Goal: Information Seeking & Learning: Check status

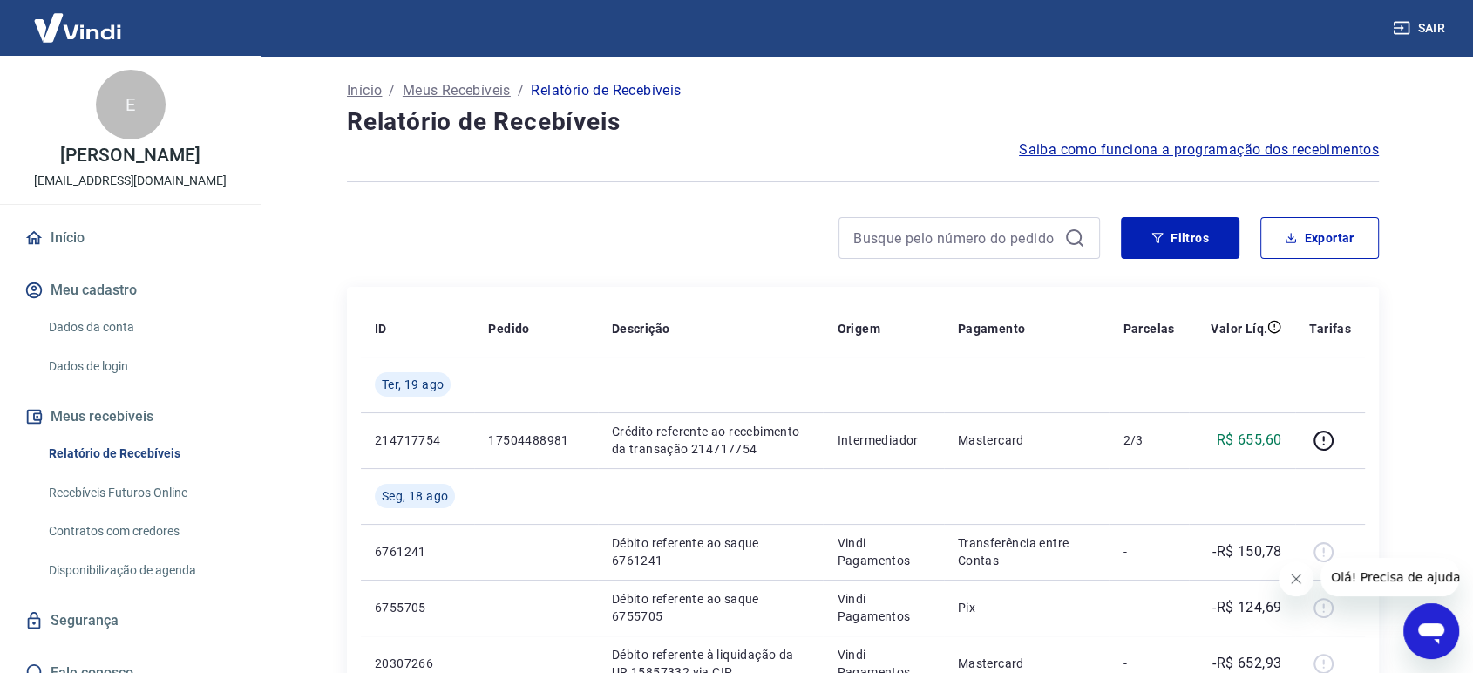
drag, startPoint x: 1412, startPoint y: 360, endPoint x: 1410, endPoint y: 389, distance: 28.8
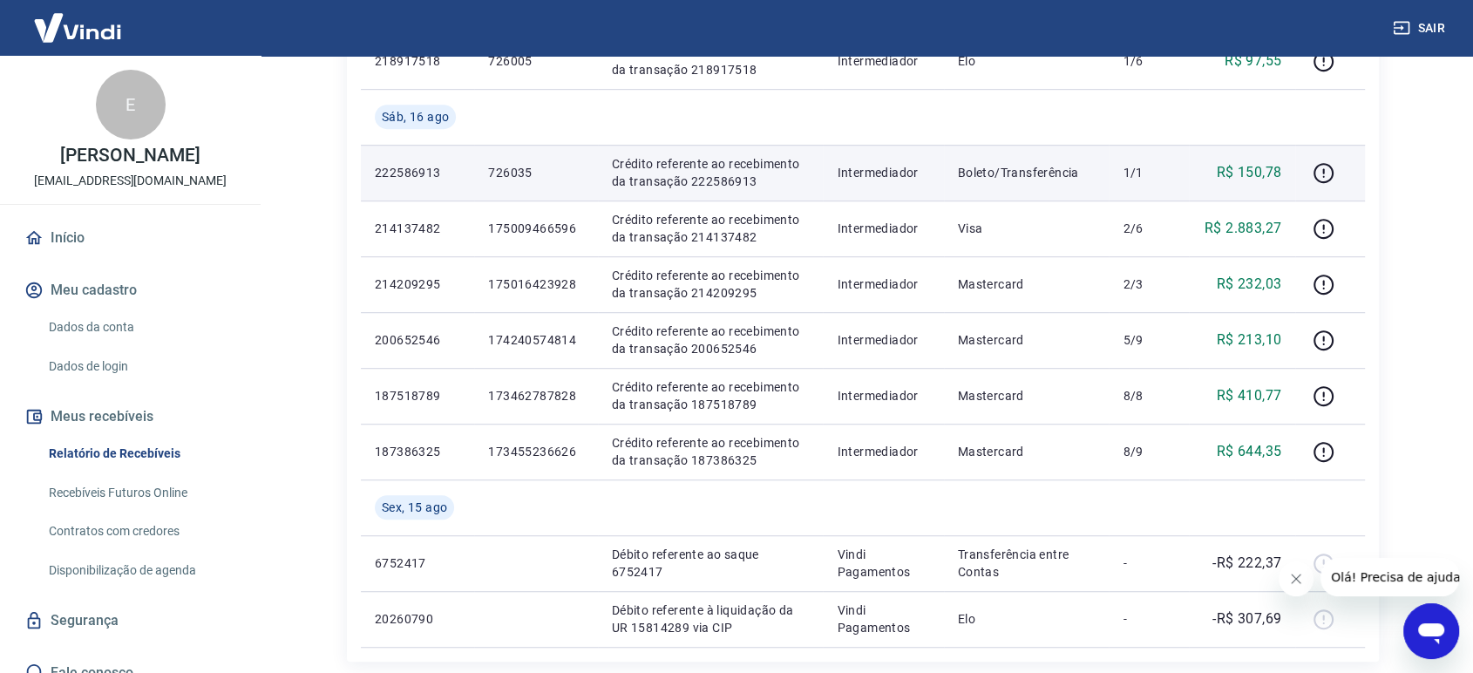
scroll to position [1266, 0]
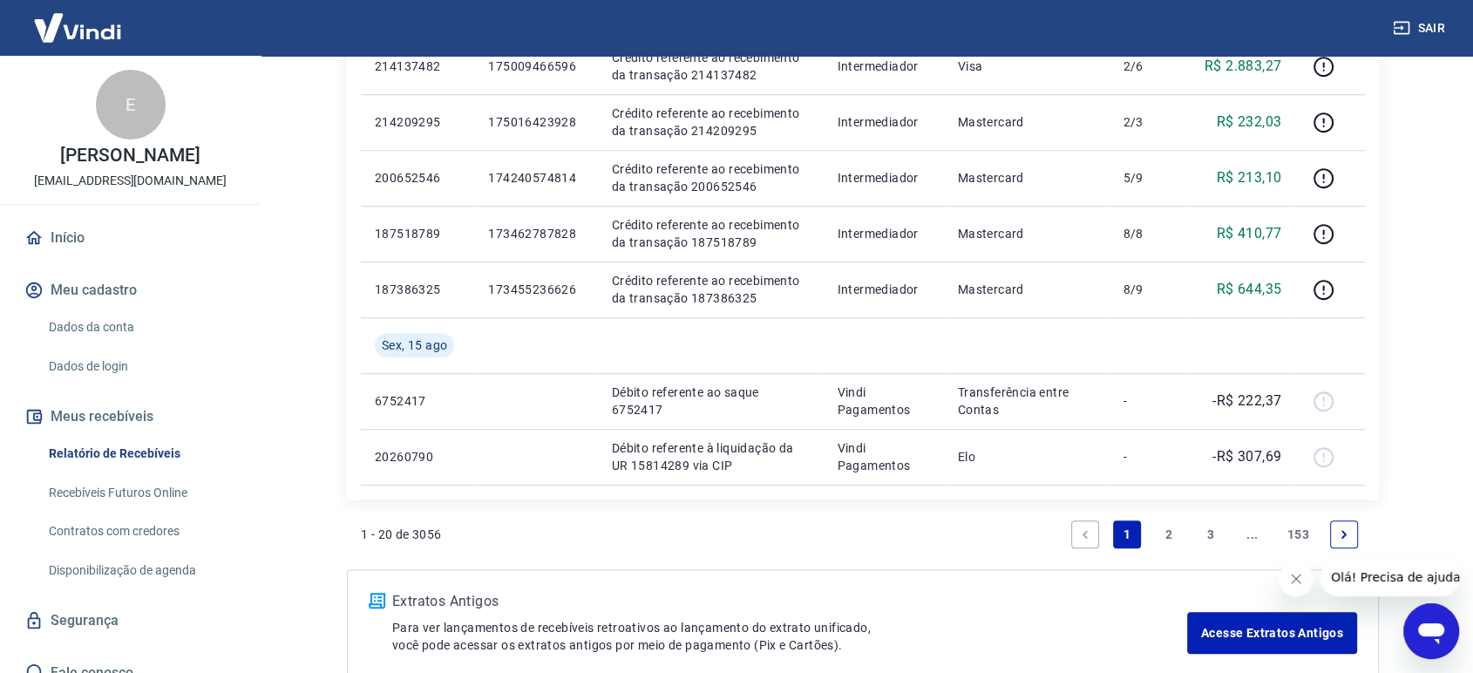
click at [1163, 530] on link "2" at bounding box center [1169, 534] width 28 height 28
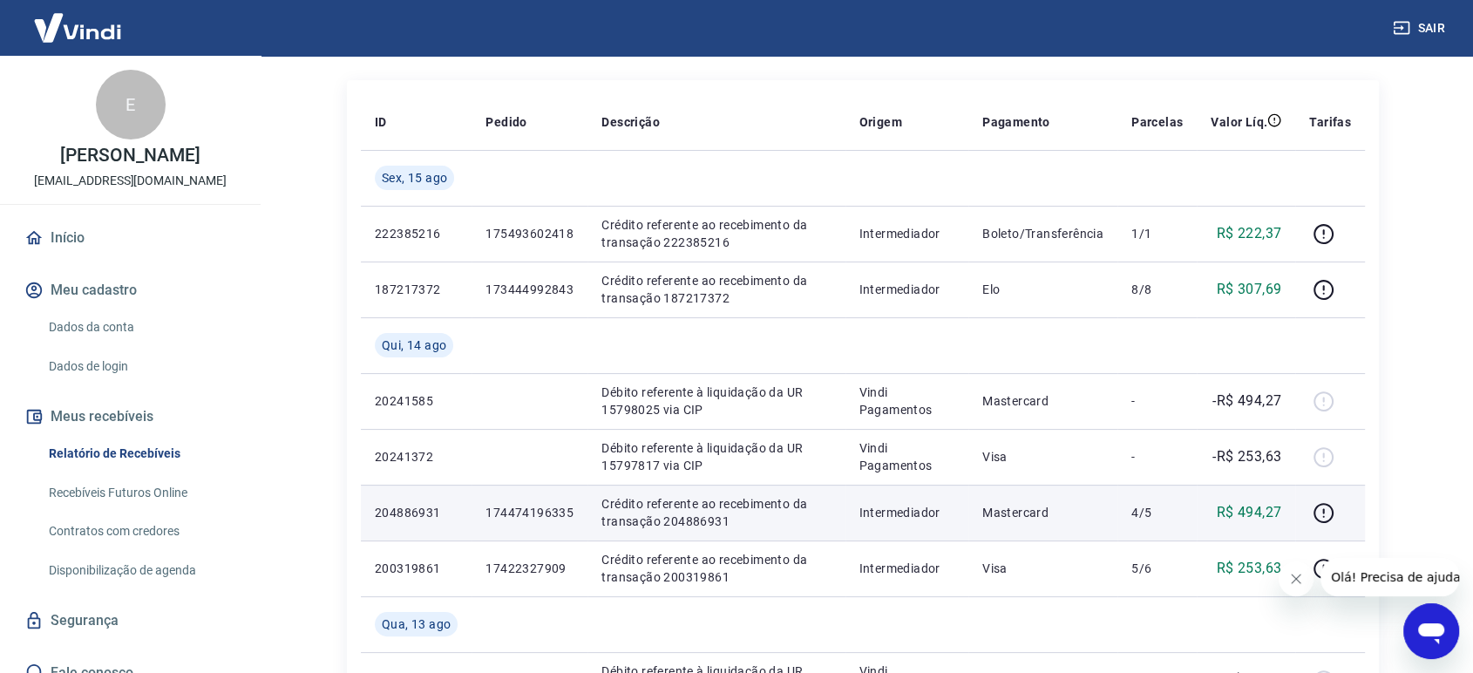
scroll to position [160, 0]
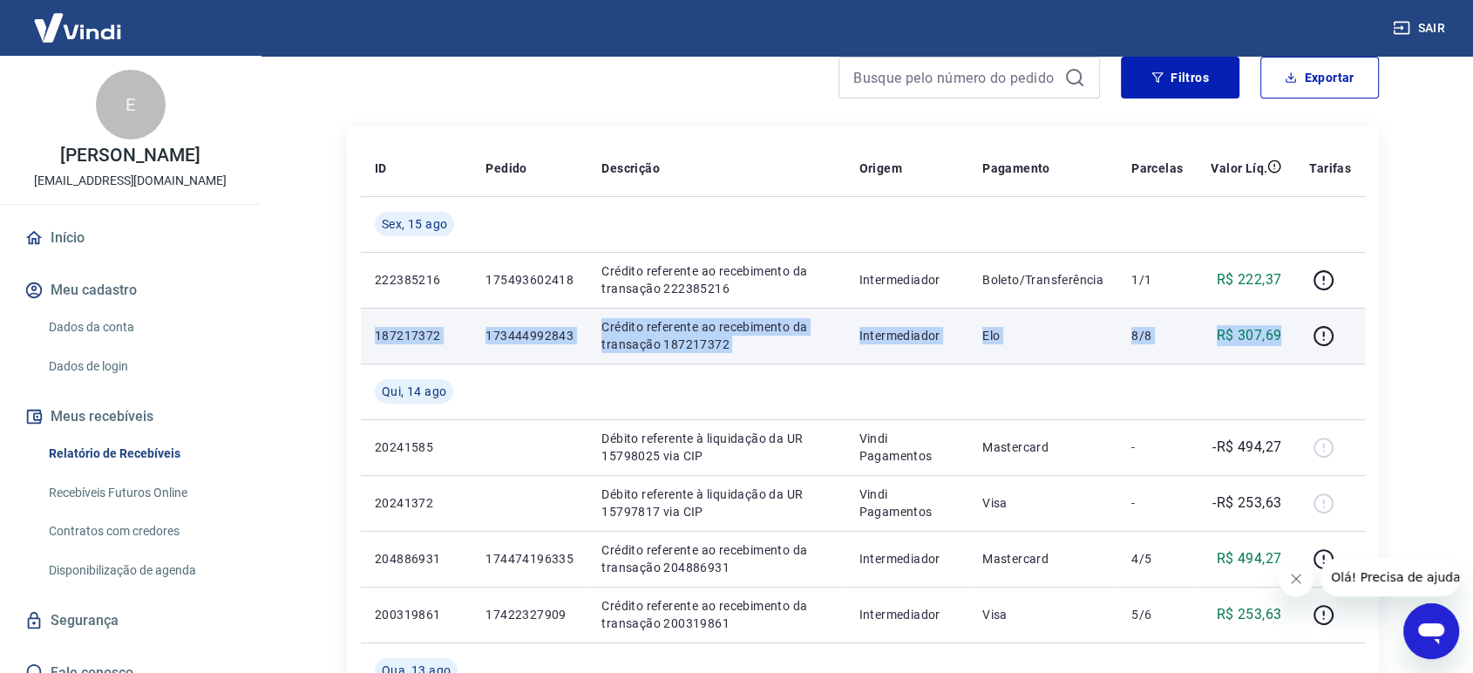
drag, startPoint x: 377, startPoint y: 329, endPoint x: 1287, endPoint y: 329, distance: 910.0
click at [1287, 329] on tr "187217372 173444992843 Crédito referente ao recebimento da transação 187217372 …" at bounding box center [863, 336] width 1004 height 56
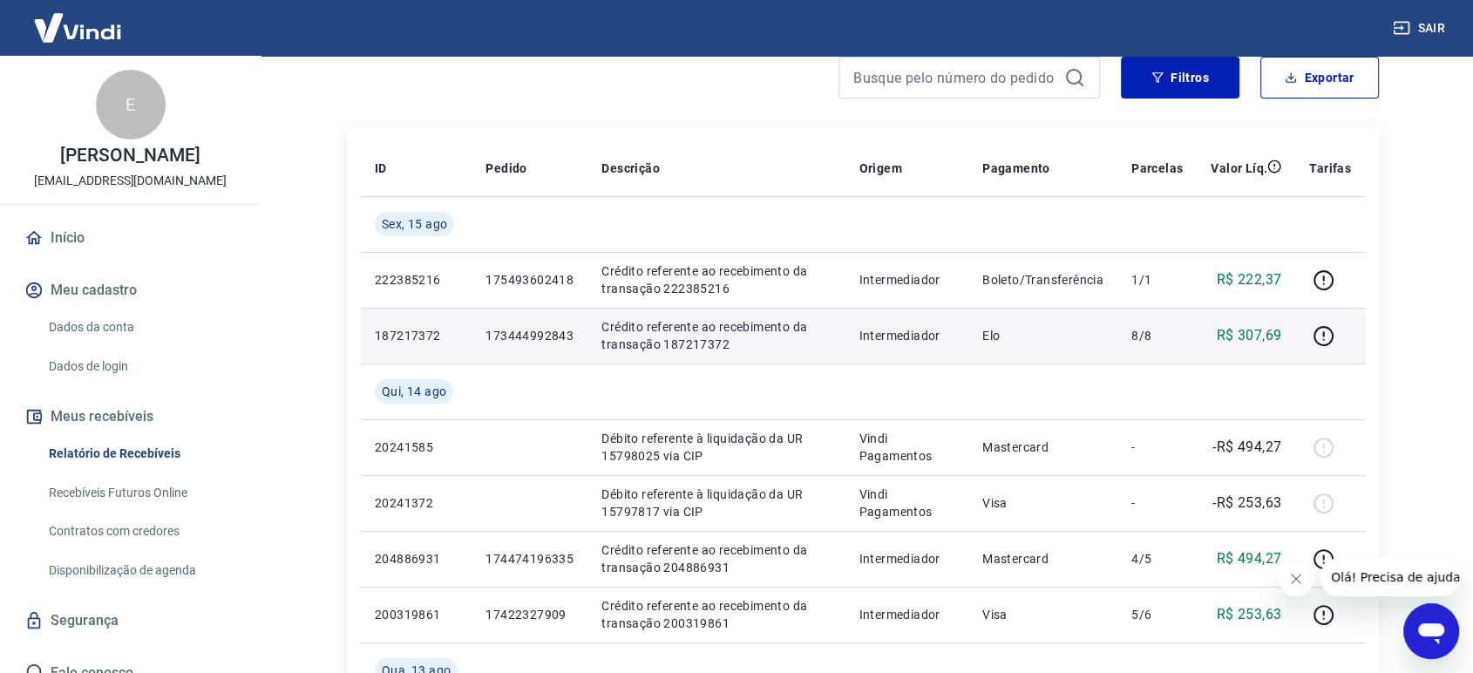
drag, startPoint x: 1051, startPoint y: 379, endPoint x: 791, endPoint y: 351, distance: 262.1
click at [1047, 379] on td at bounding box center [1042, 391] width 149 height 56
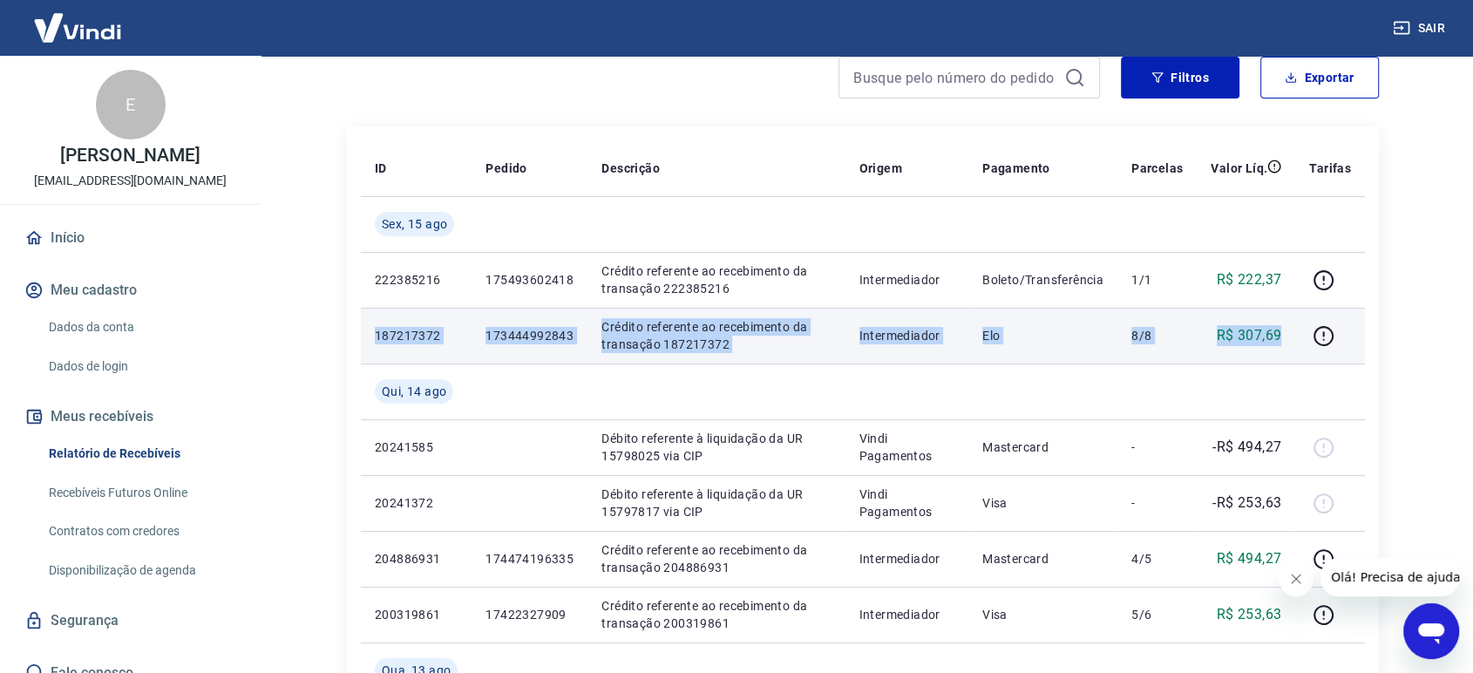
drag, startPoint x: 376, startPoint y: 332, endPoint x: 1280, endPoint y: 338, distance: 904.8
click at [1280, 338] on tr "187217372 173444992843 Crédito referente ao recebimento da transação 187217372 …" at bounding box center [863, 336] width 1004 height 56
copy tr "187217372 173444992843 Crédito referente ao recebimento da transação 187217372 …"
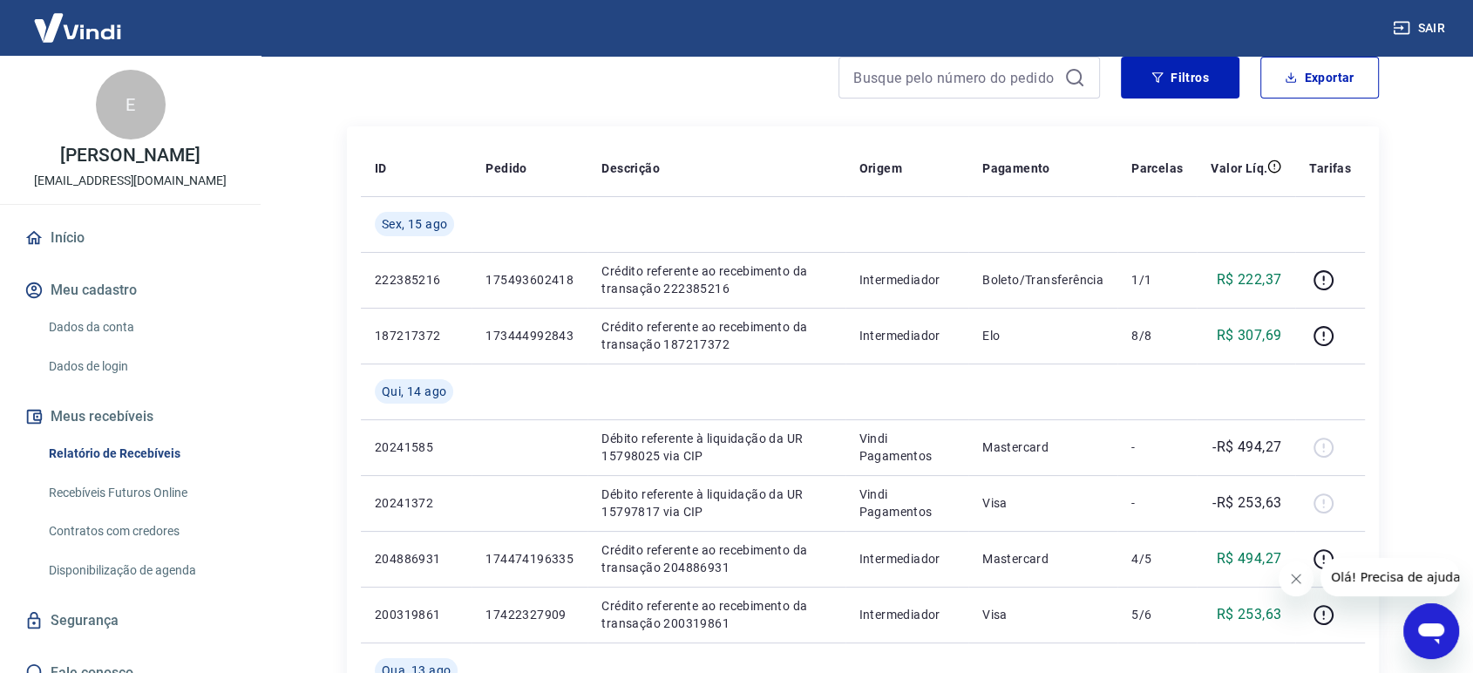
click at [1431, 323] on main "Início / Meus Recebíveis / Relatório de Recebíveis Relatório de Recebíveis Saib…" at bounding box center [863, 203] width 1220 height 617
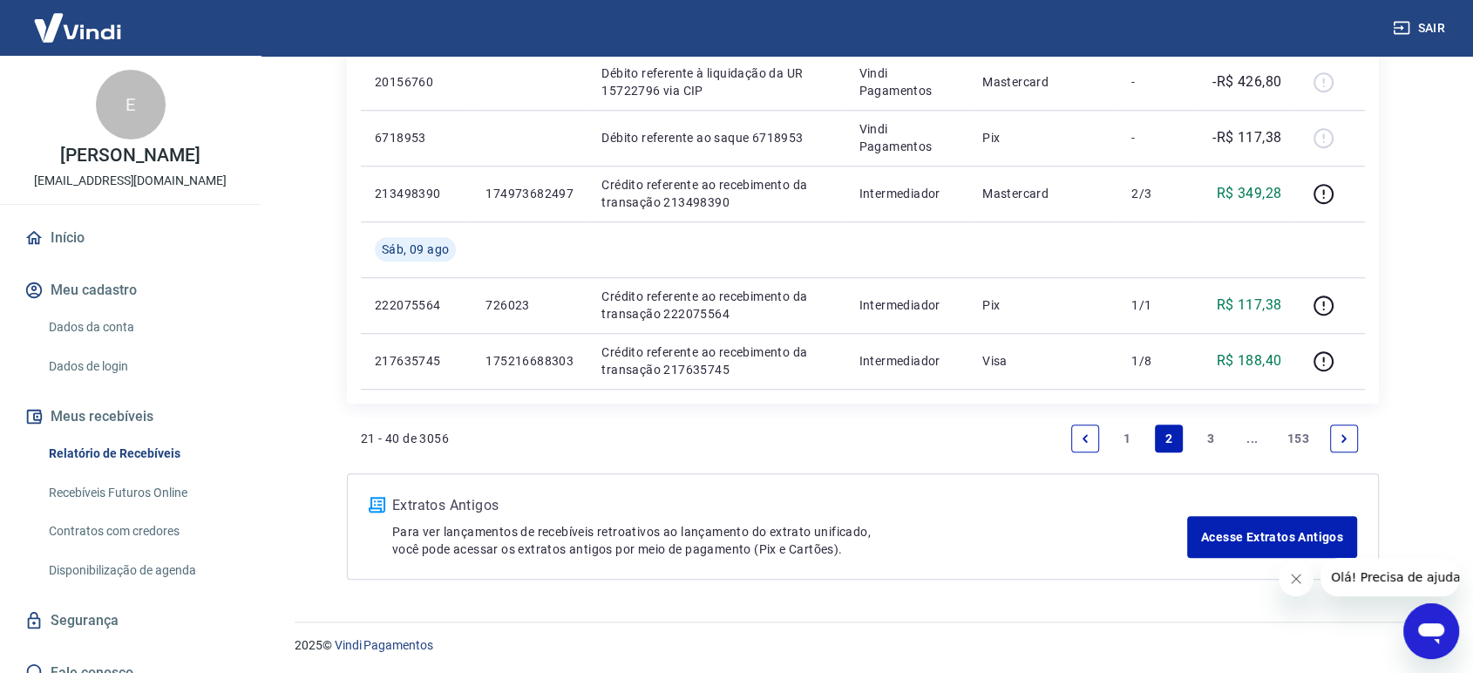
scroll to position [1419, 0]
click at [1123, 437] on link "1" at bounding box center [1127, 438] width 28 height 28
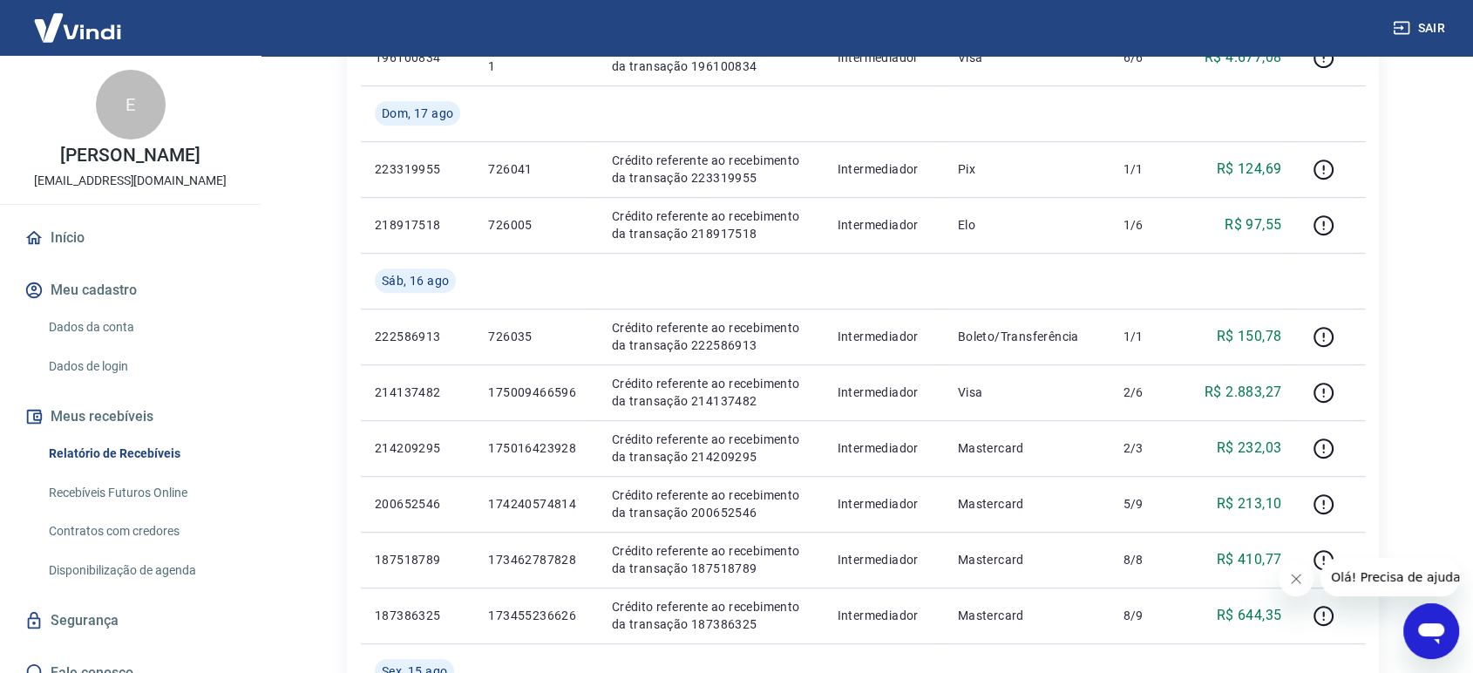
scroll to position [879, 0]
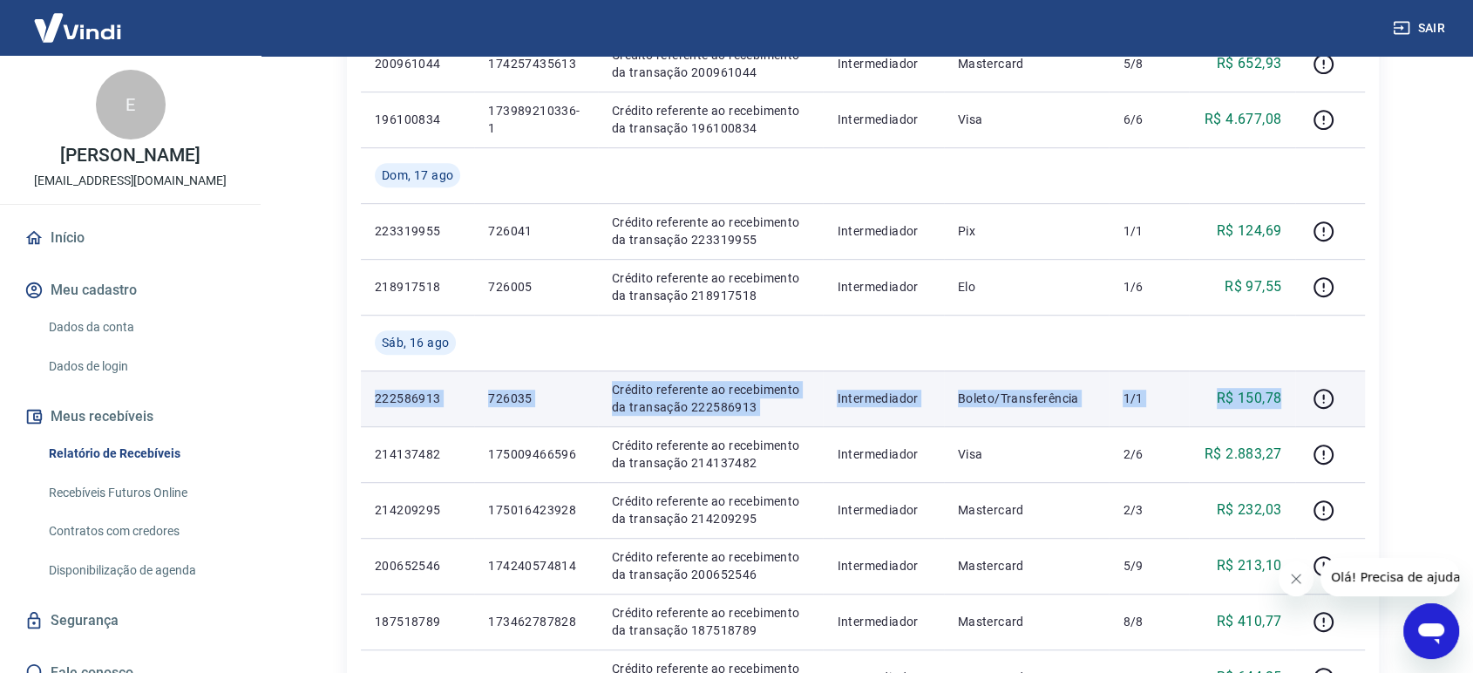
drag, startPoint x: 377, startPoint y: 396, endPoint x: 1295, endPoint y: 389, distance: 917.9
click at [1295, 389] on tr "222586913 726035 Crédito referente ao recebimento da transação 222586913 Interm…" at bounding box center [863, 398] width 1004 height 56
click at [1295, 389] on td "R$ 150,78" at bounding box center [1242, 398] width 107 height 56
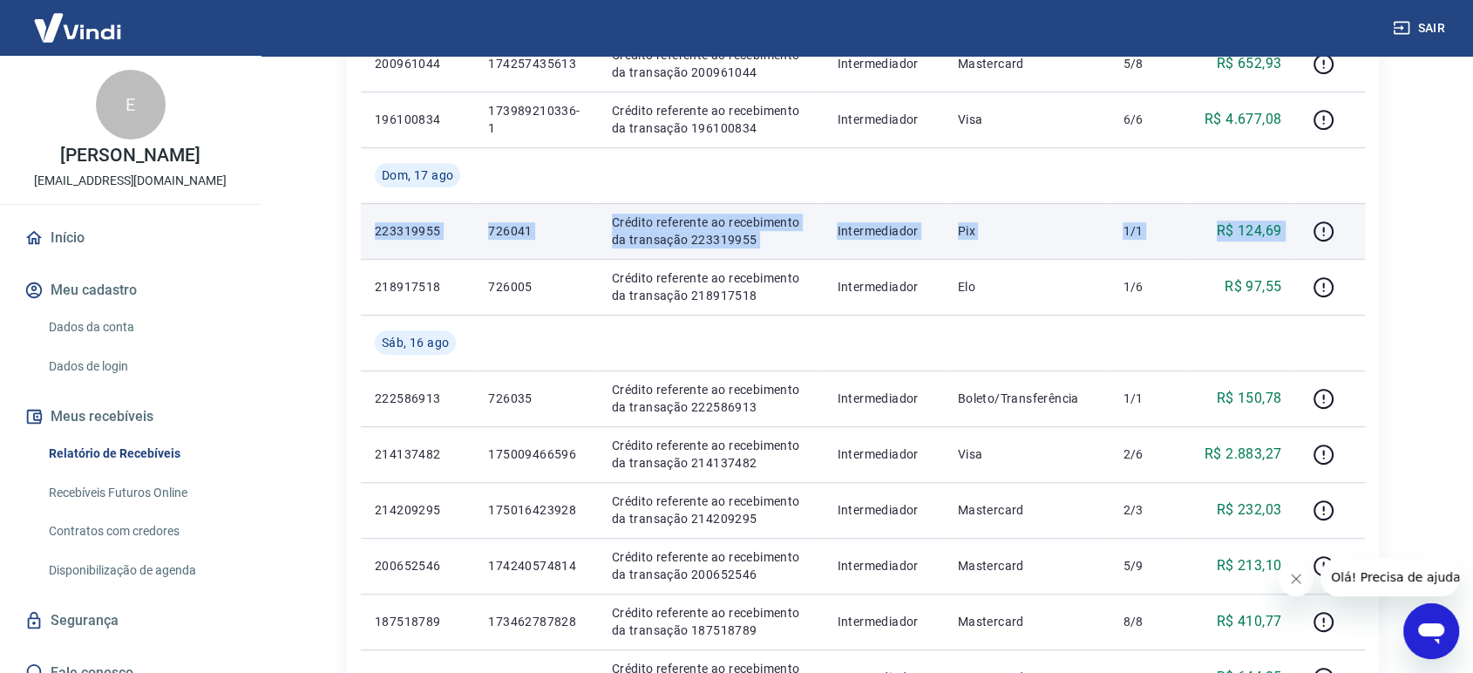
drag, startPoint x: 370, startPoint y: 228, endPoint x: 1296, endPoint y: 245, distance: 925.8
click at [1296, 245] on tr "223319955 726041 Crédito referente ao recebimento da transação 223319955 Interm…" at bounding box center [863, 231] width 1004 height 56
copy tr "223319955 726041 Crédito referente ao recebimento da transação 223319955 Interm…"
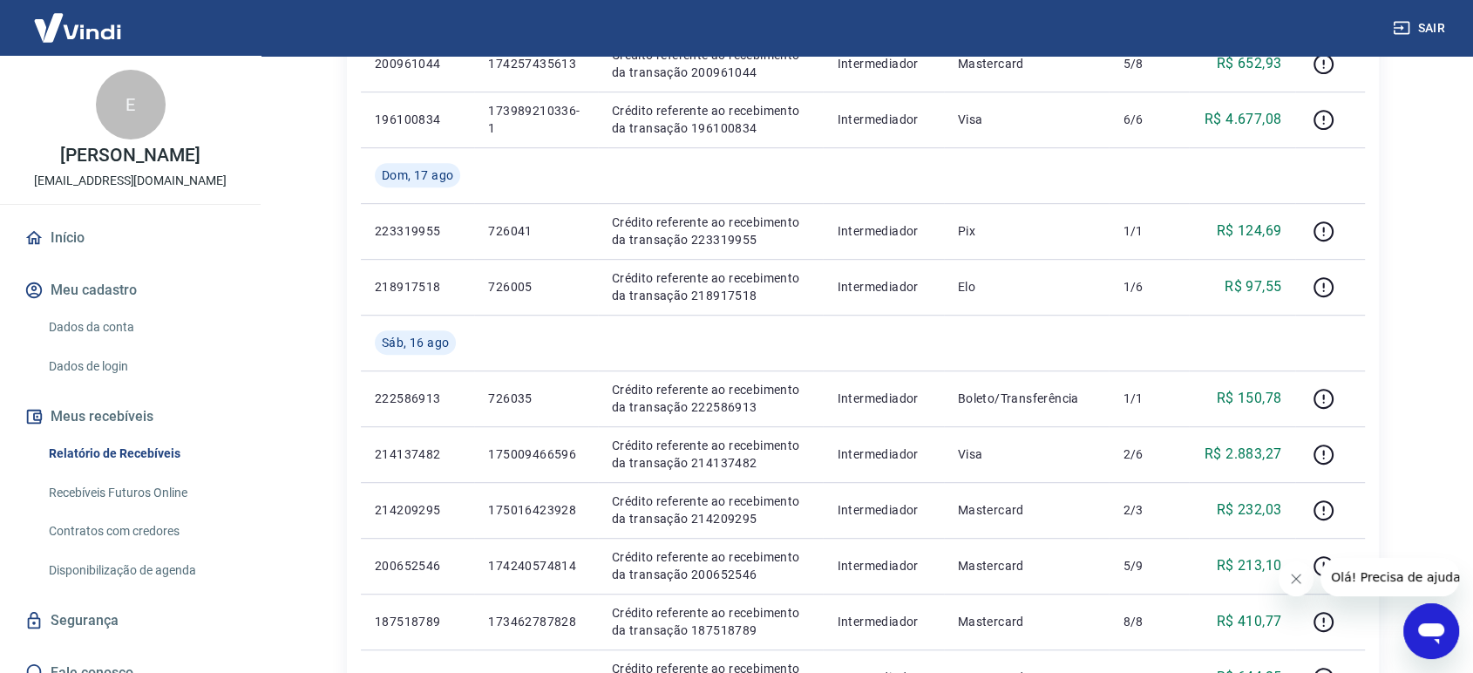
click at [1388, 361] on div "Início / Meus Recebíveis / Relatório de Recebíveis Relatório de Recebíveis Saib…" at bounding box center [863, 130] width 1074 height 1907
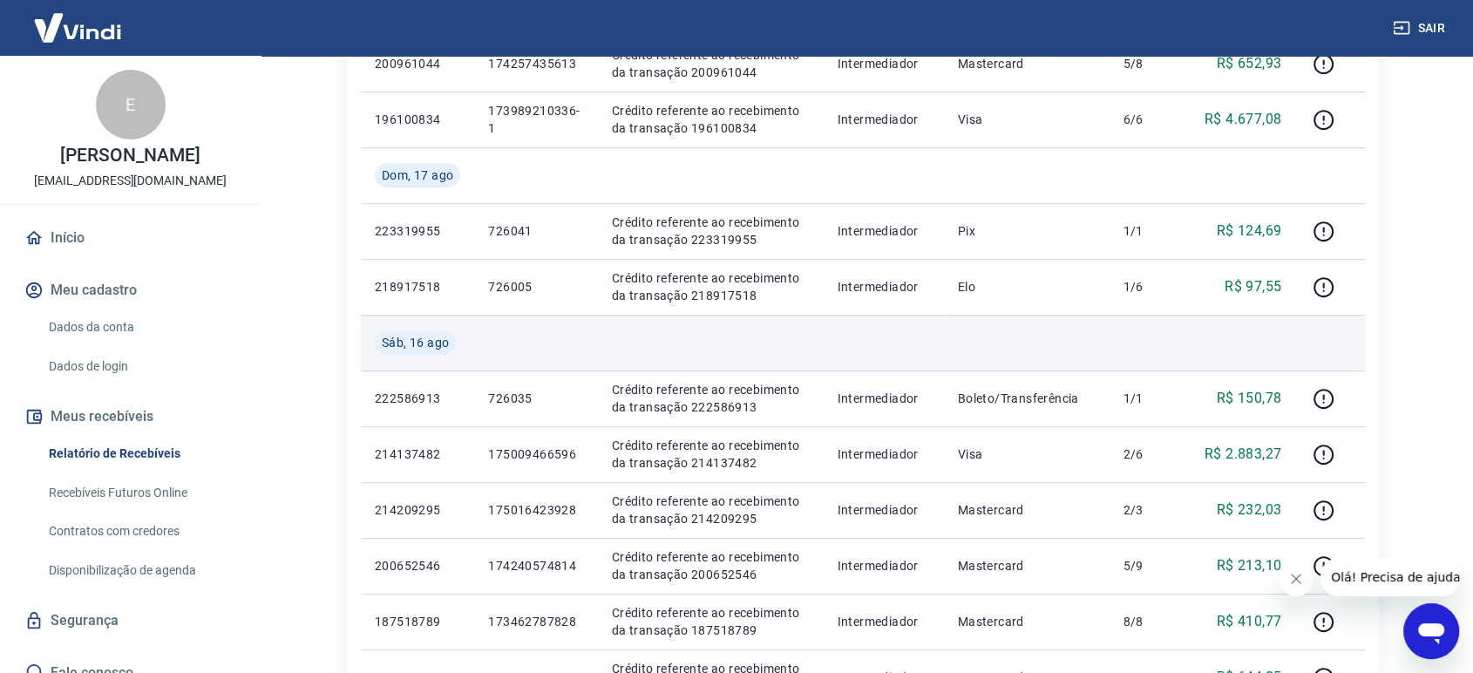
click at [1038, 333] on td at bounding box center [1027, 343] width 166 height 56
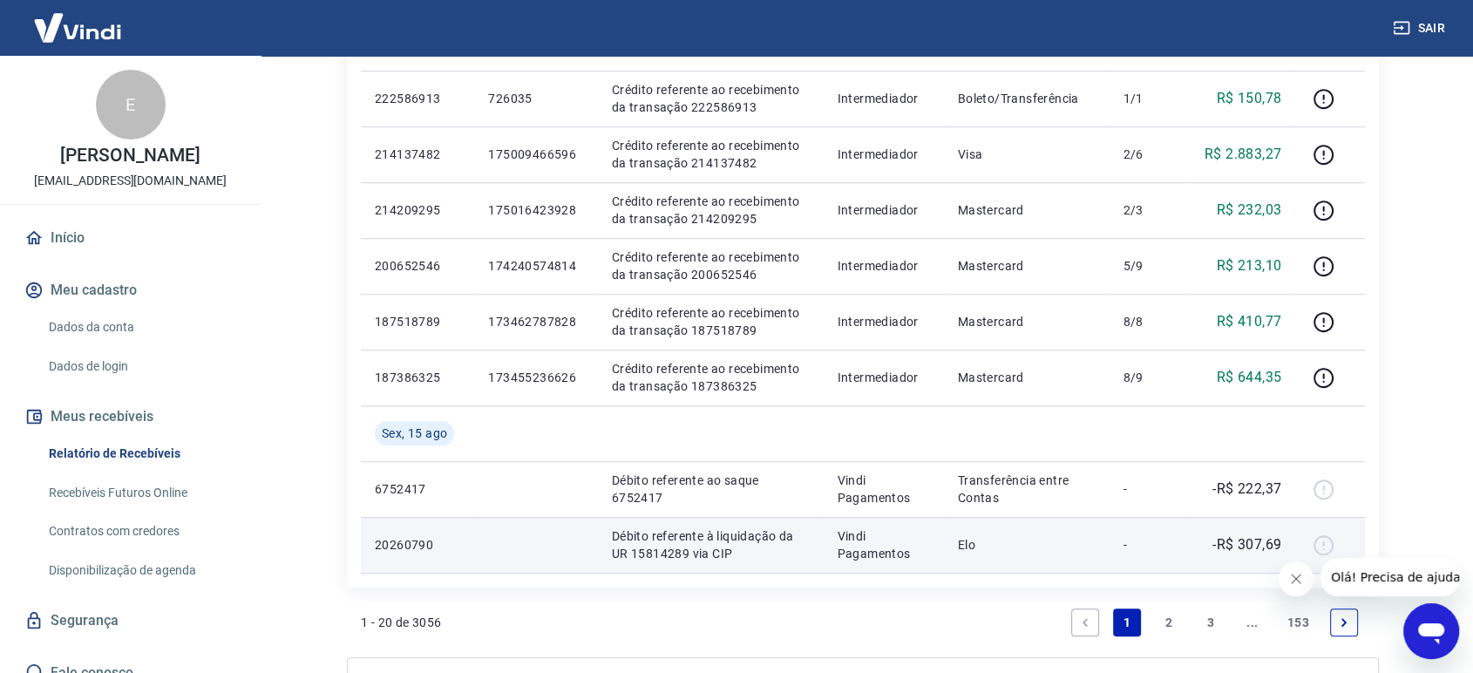
scroll to position [1170, 0]
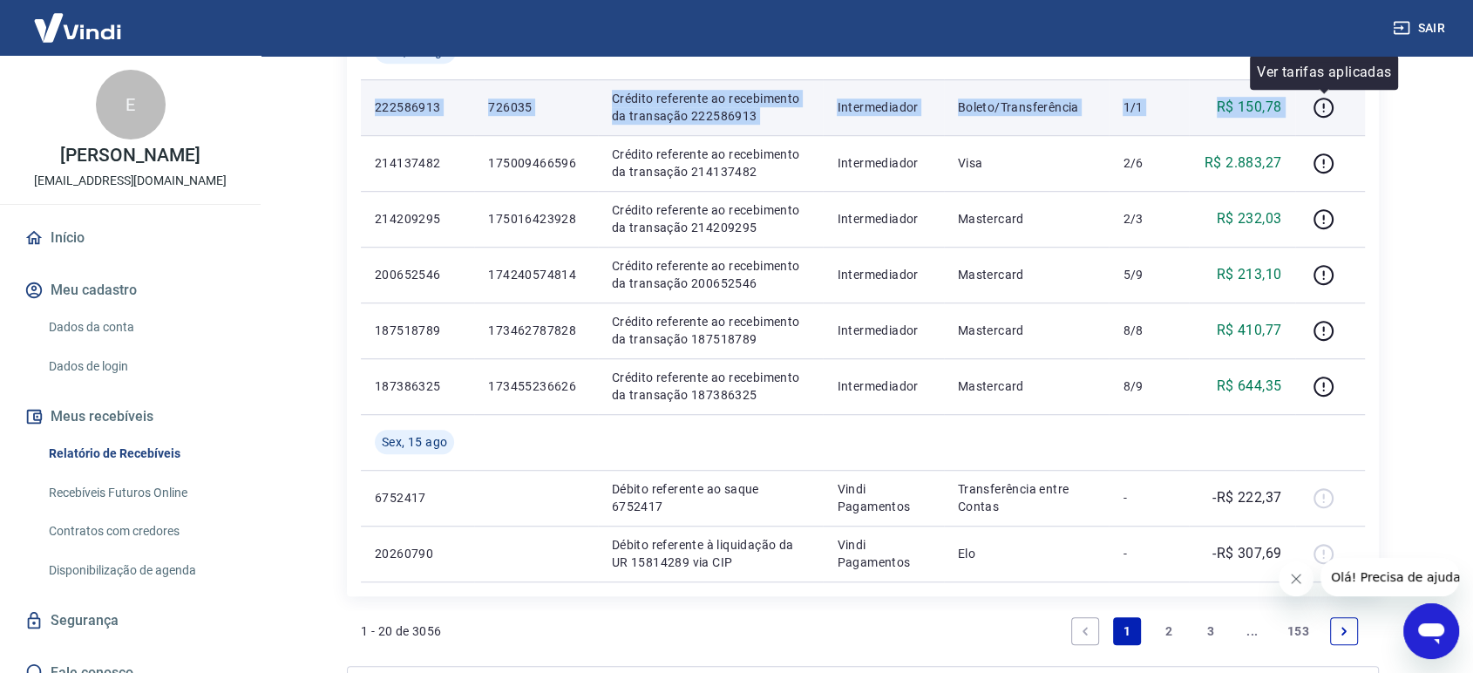
drag, startPoint x: 370, startPoint y: 100, endPoint x: 1342, endPoint y: 94, distance: 971.9
click at [1342, 94] on tr "222586913 726035 Crédito referente ao recebimento da transação 222586913 Interm…" at bounding box center [863, 107] width 1004 height 56
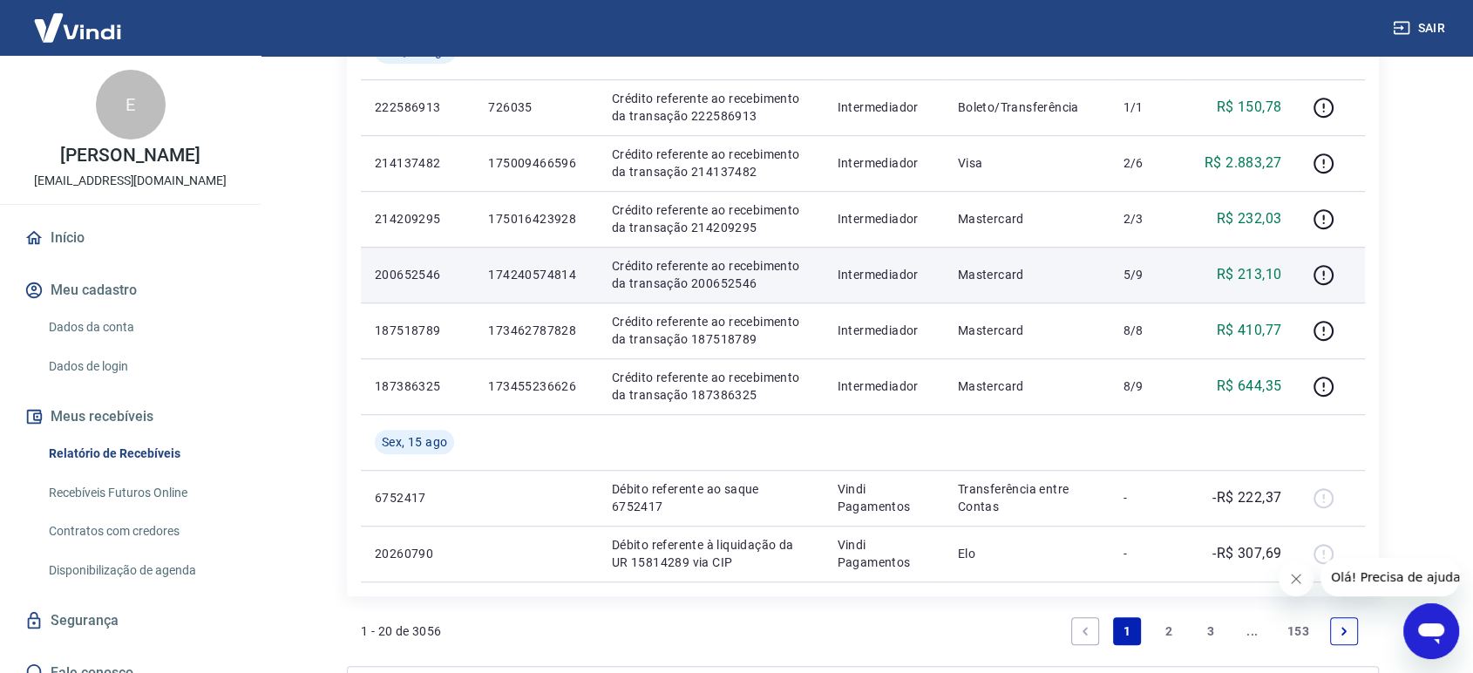
drag, startPoint x: 529, startPoint y: 271, endPoint x: 478, endPoint y: 248, distance: 56.2
click at [526, 270] on p "174240574814" at bounding box center [535, 274] width 95 height 17
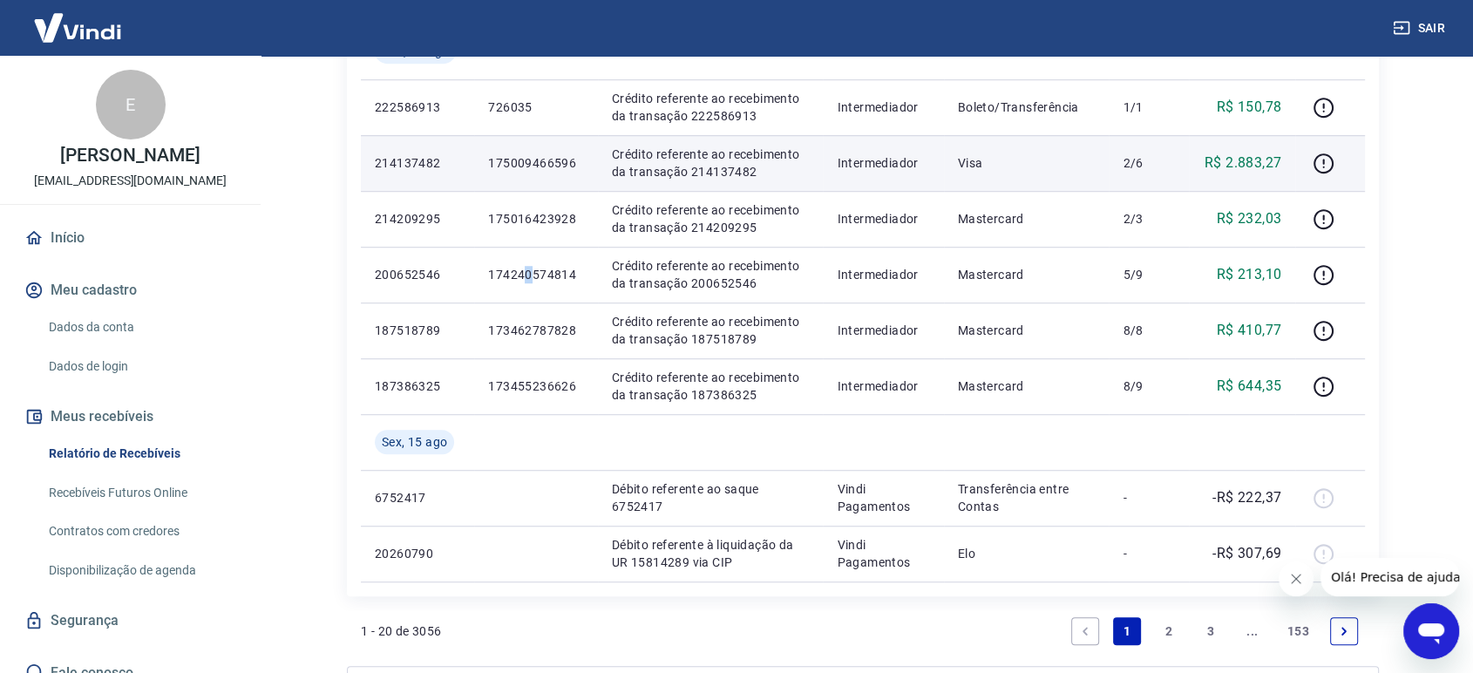
click at [527, 180] on td "175009466596" at bounding box center [535, 163] width 123 height 56
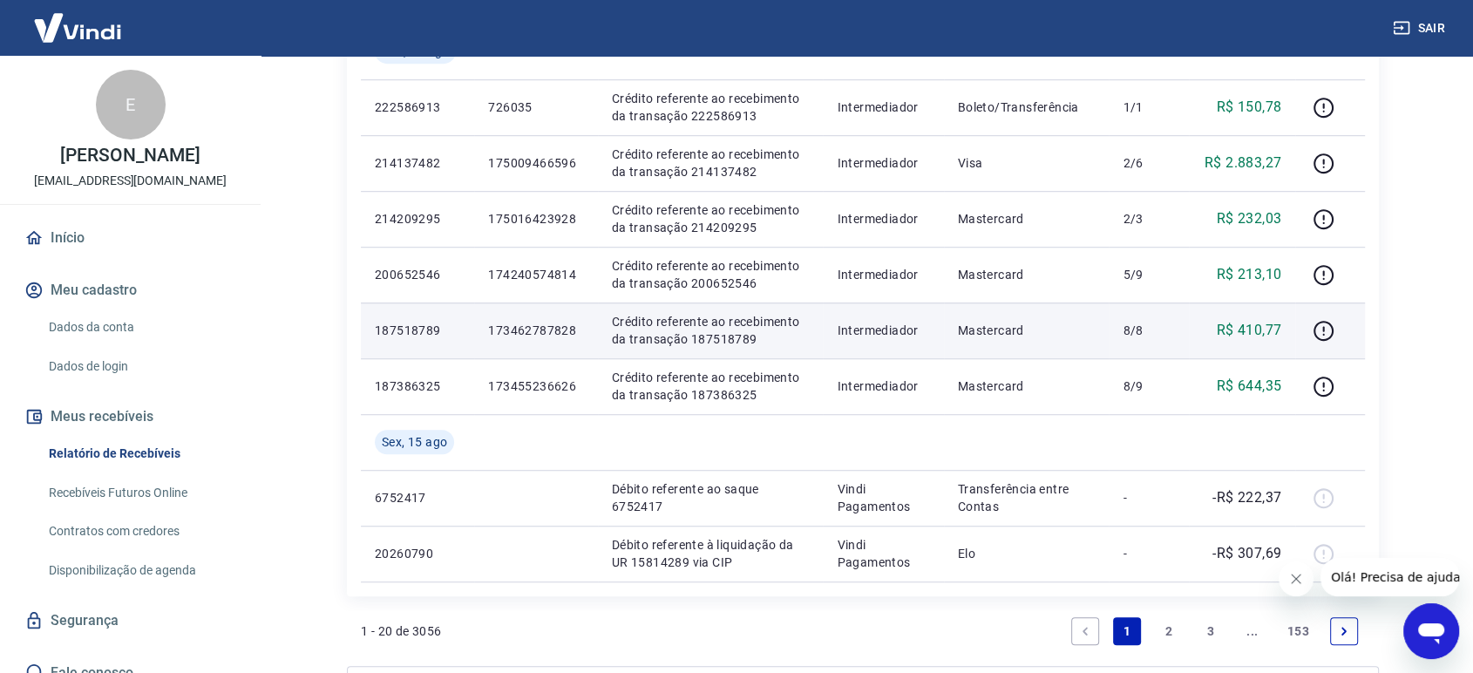
click at [557, 315] on td "173462787828" at bounding box center [535, 330] width 123 height 56
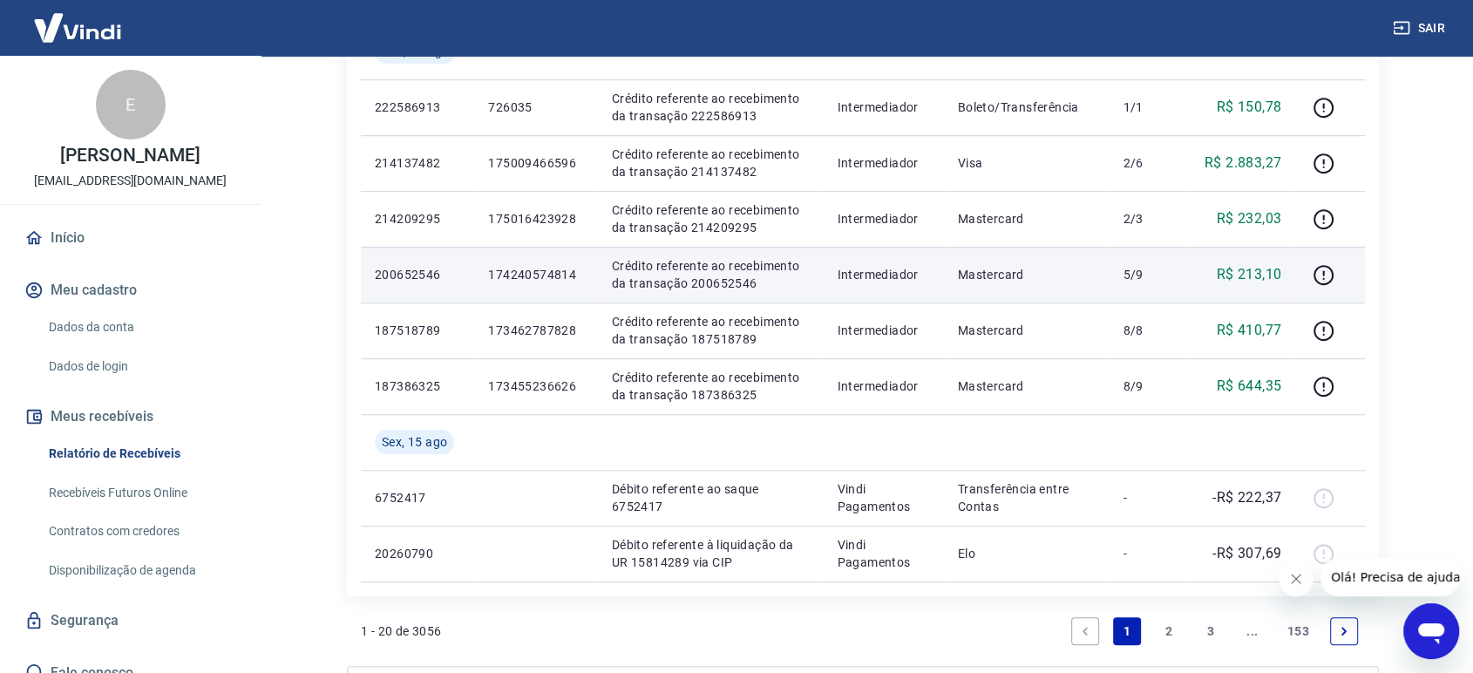
drag, startPoint x: 539, startPoint y: 181, endPoint x: 544, endPoint y: 253, distance: 71.7
click at [539, 183] on td "175009466596" at bounding box center [535, 163] width 123 height 56
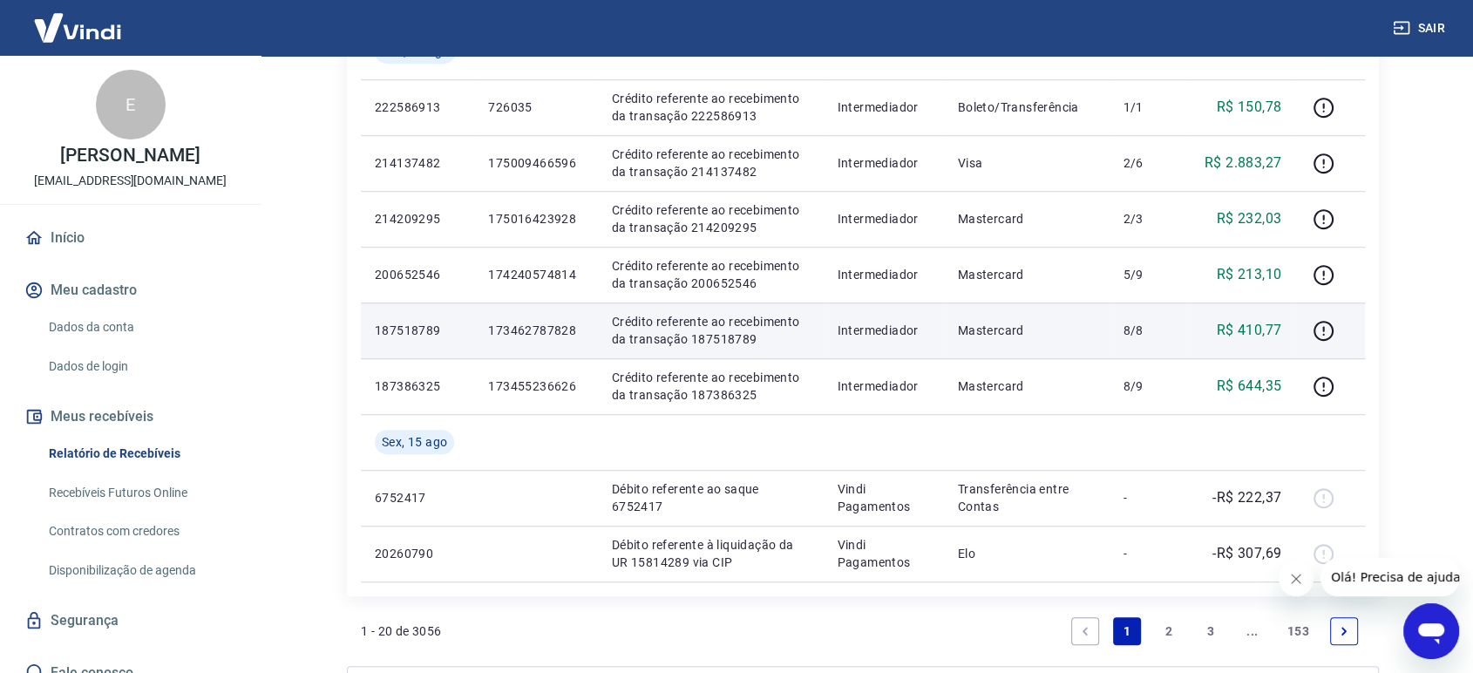
click at [593, 323] on td "173462787828" at bounding box center [535, 330] width 123 height 56
drag, startPoint x: 525, startPoint y: 187, endPoint x: 536, endPoint y: 302, distance: 116.5
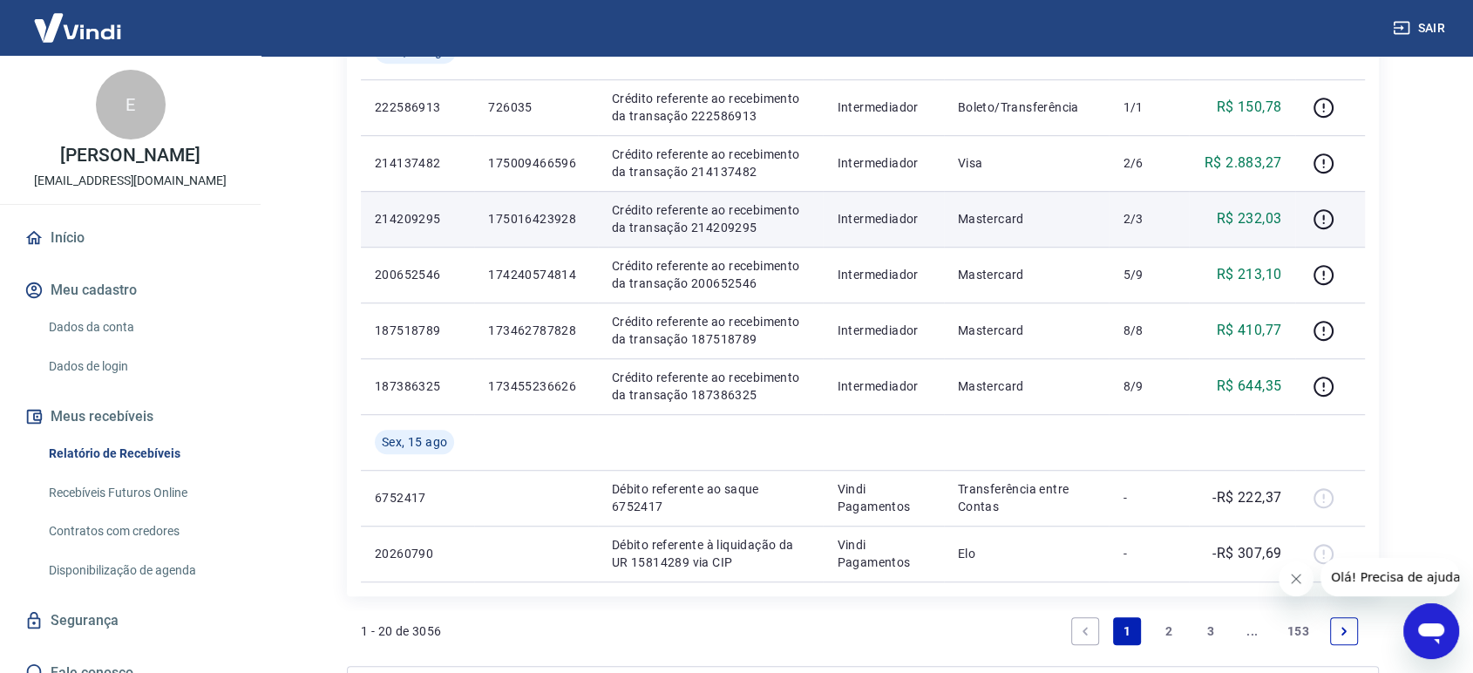
drag, startPoint x: 537, startPoint y: 322, endPoint x: 523, endPoint y: 216, distance: 106.4
click at [537, 322] on p "173462787828" at bounding box center [535, 330] width 95 height 17
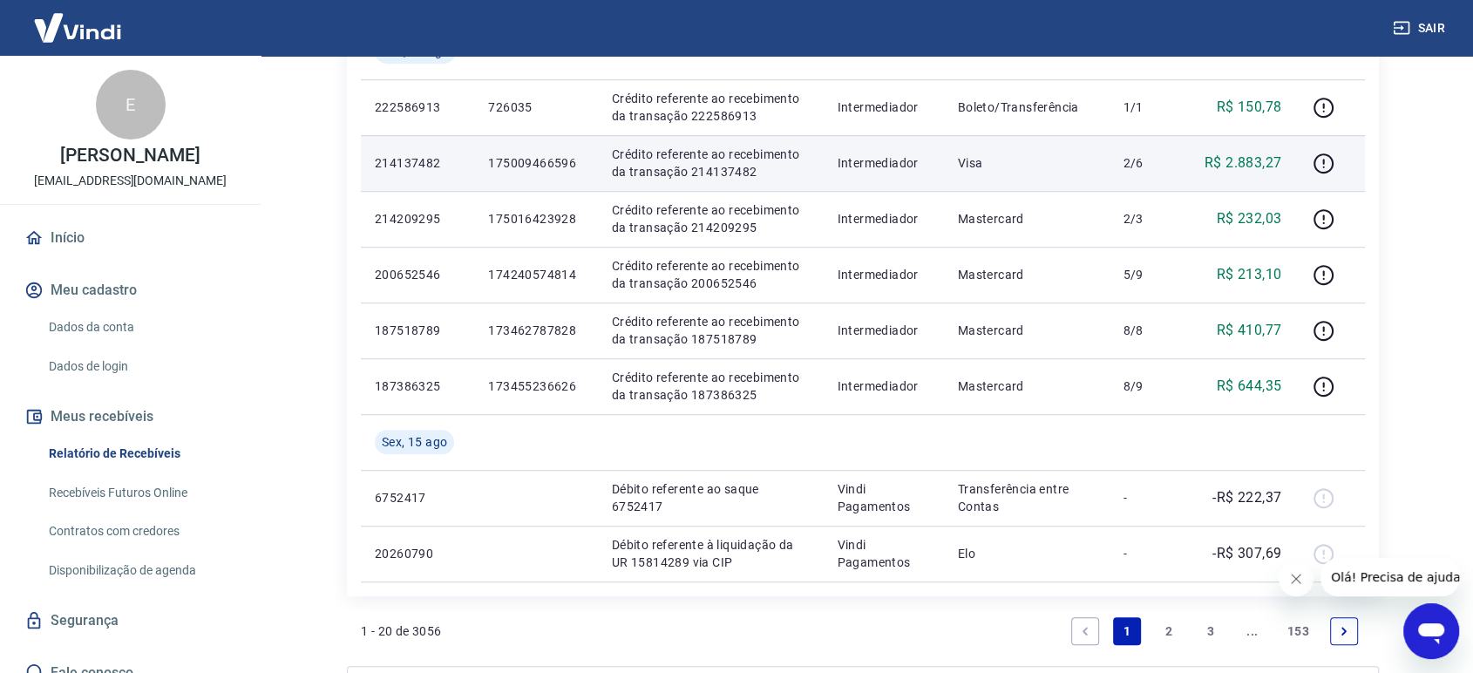
click at [517, 178] on td "175009466596" at bounding box center [535, 163] width 123 height 56
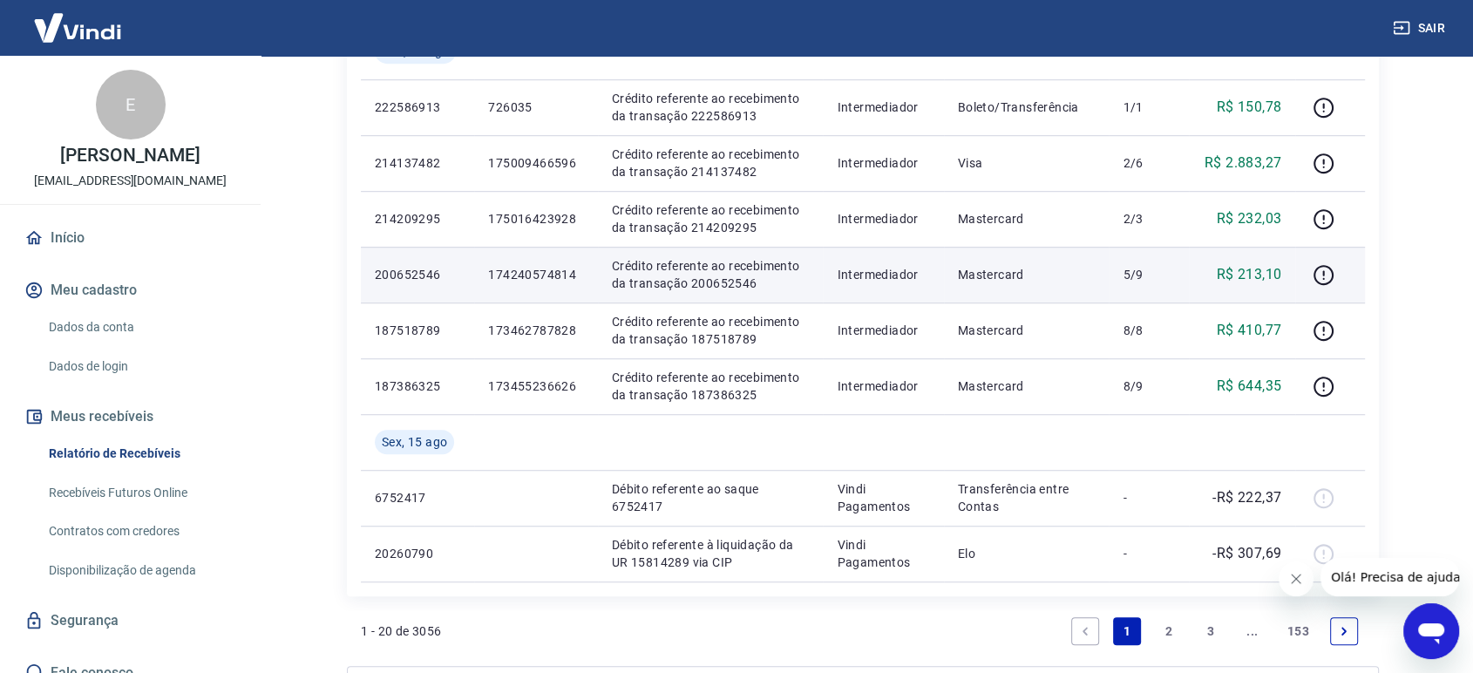
click at [534, 298] on td "174240574814" at bounding box center [535, 275] width 123 height 56
drag, startPoint x: 545, startPoint y: 200, endPoint x: 548, endPoint y: 288, distance: 87.2
click at [545, 205] on td "175016423928" at bounding box center [535, 219] width 123 height 56
click at [547, 294] on td "174240574814" at bounding box center [535, 275] width 123 height 56
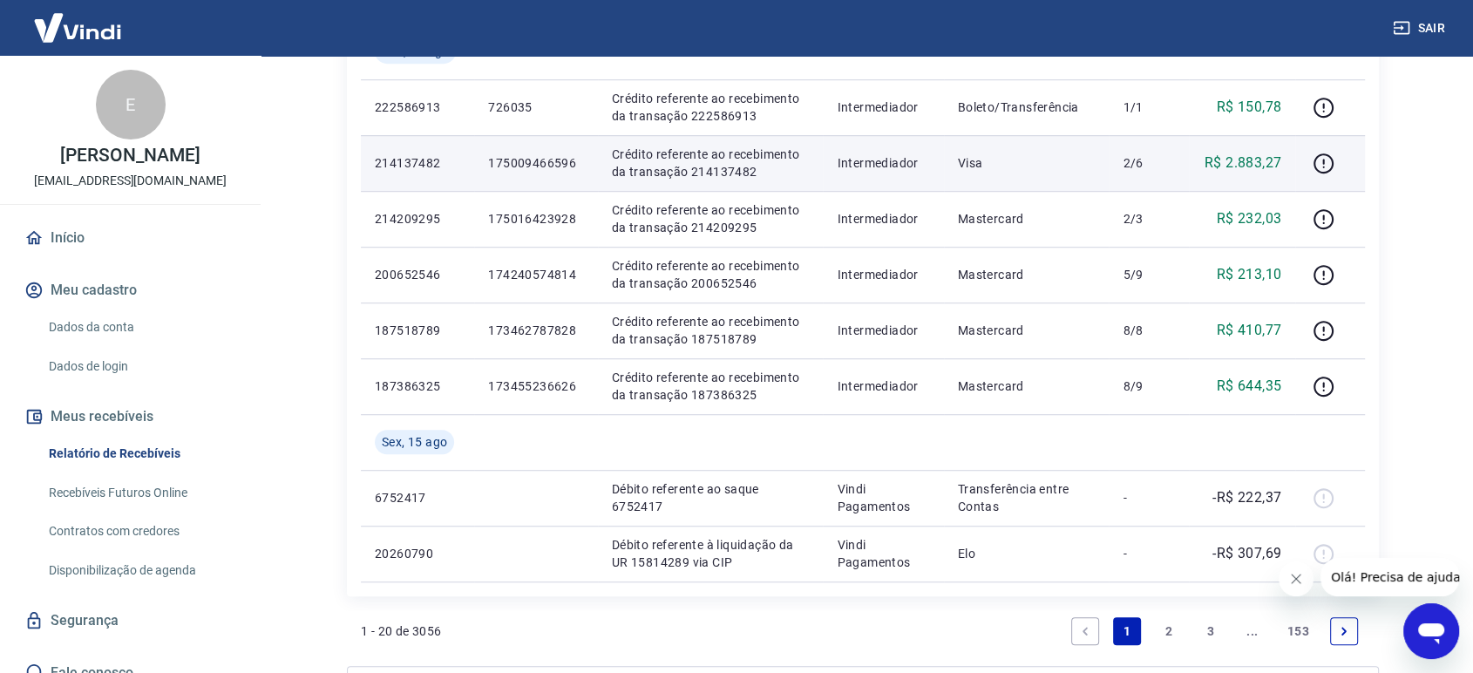
click at [547, 178] on td "175009466596" at bounding box center [535, 163] width 123 height 56
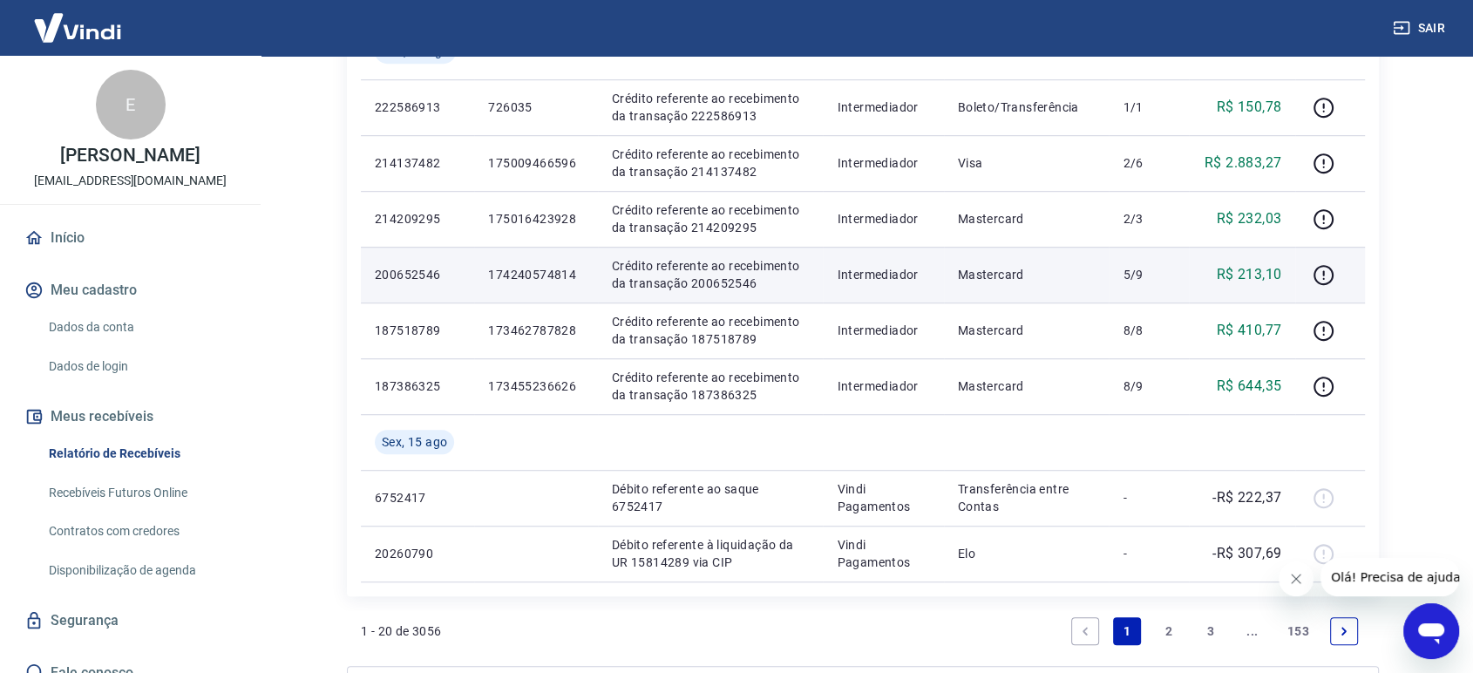
click at [580, 298] on td "174240574814" at bounding box center [535, 275] width 123 height 56
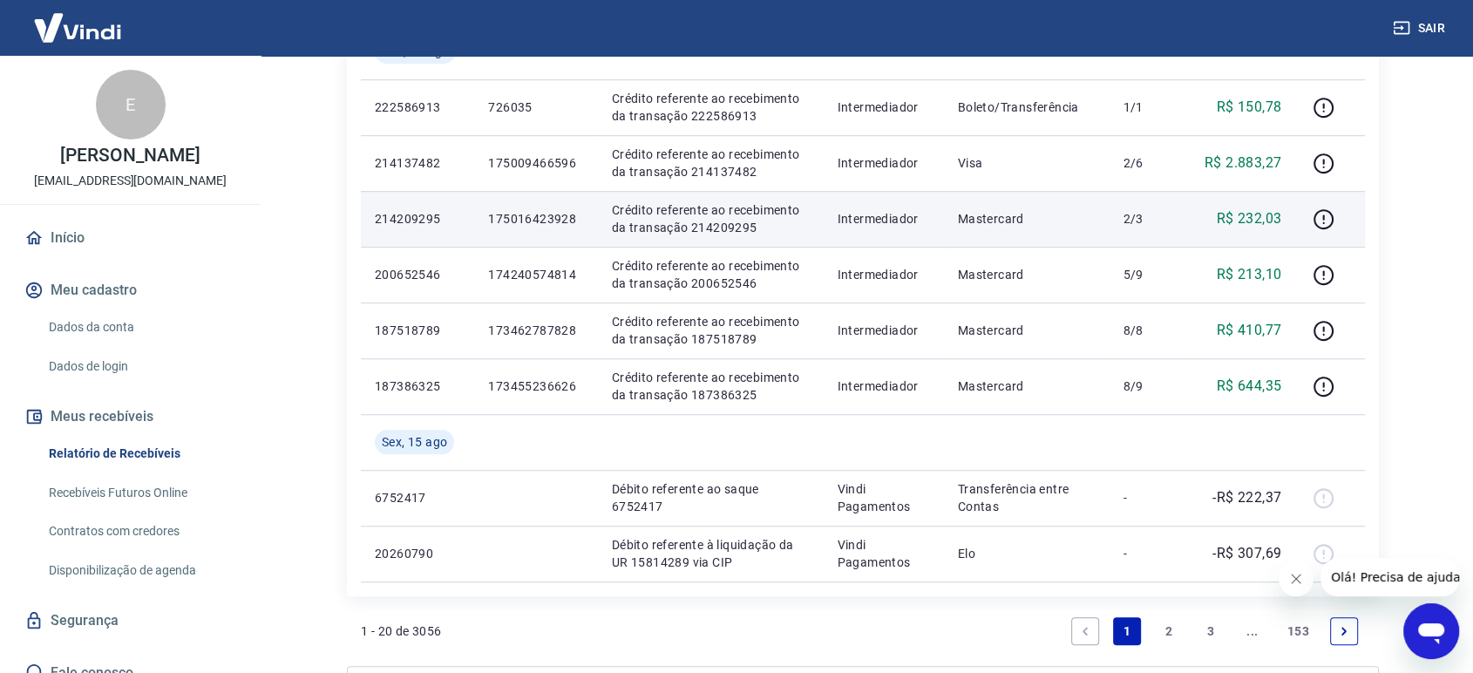
click at [523, 198] on td "175016423928" at bounding box center [535, 219] width 123 height 56
drag, startPoint x: 548, startPoint y: 287, endPoint x: 542, endPoint y: 238, distance: 49.2
click at [548, 282] on td "174240574814" at bounding box center [535, 275] width 123 height 56
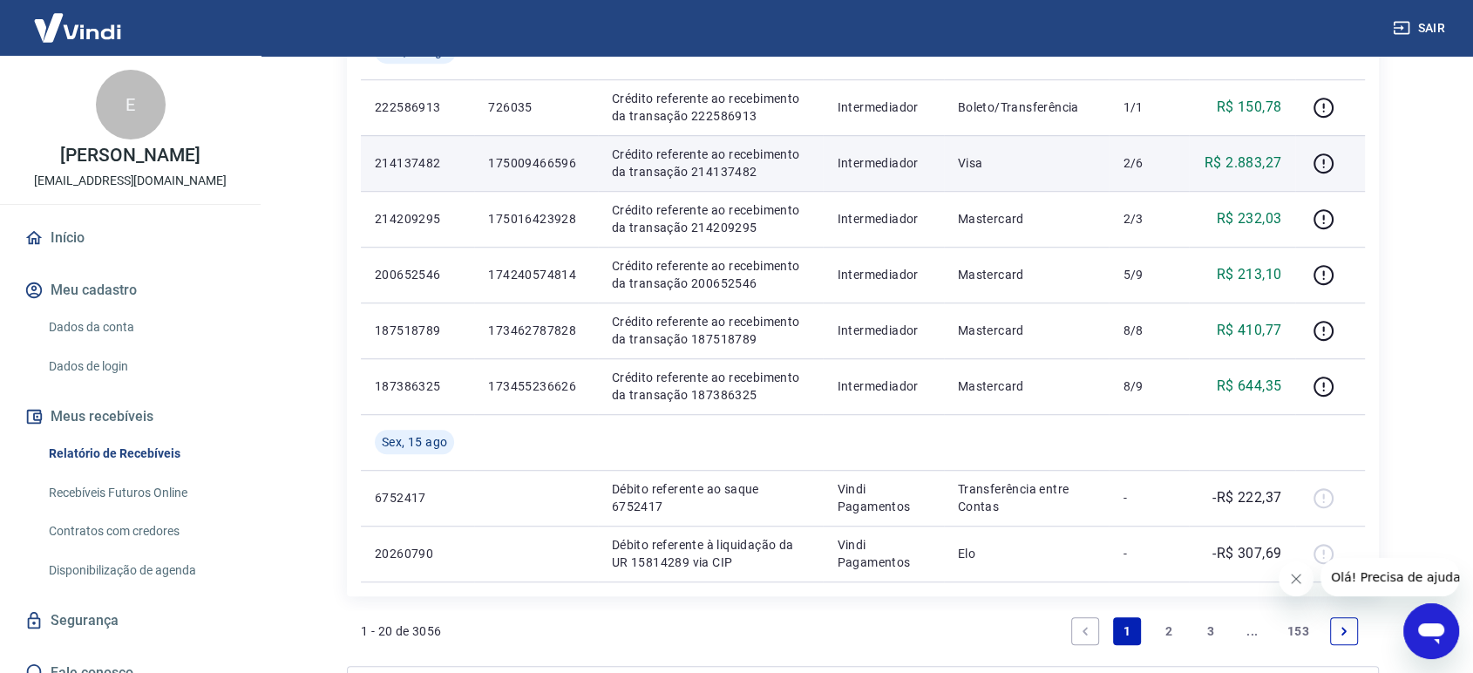
click at [527, 166] on p "175009466596" at bounding box center [535, 162] width 95 height 17
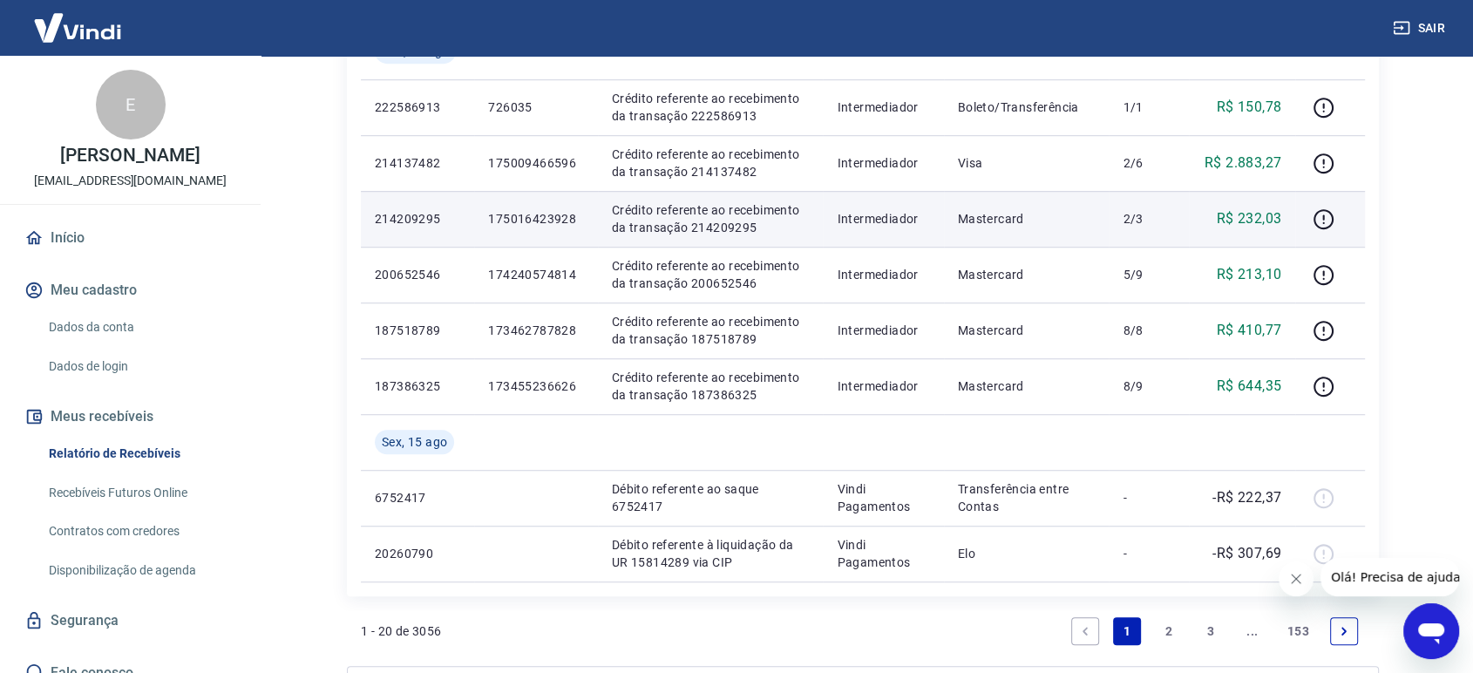
drag, startPoint x: 560, startPoint y: 316, endPoint x: 551, endPoint y: 215, distance: 101.5
click at [558, 311] on td "173462787828" at bounding box center [535, 330] width 123 height 56
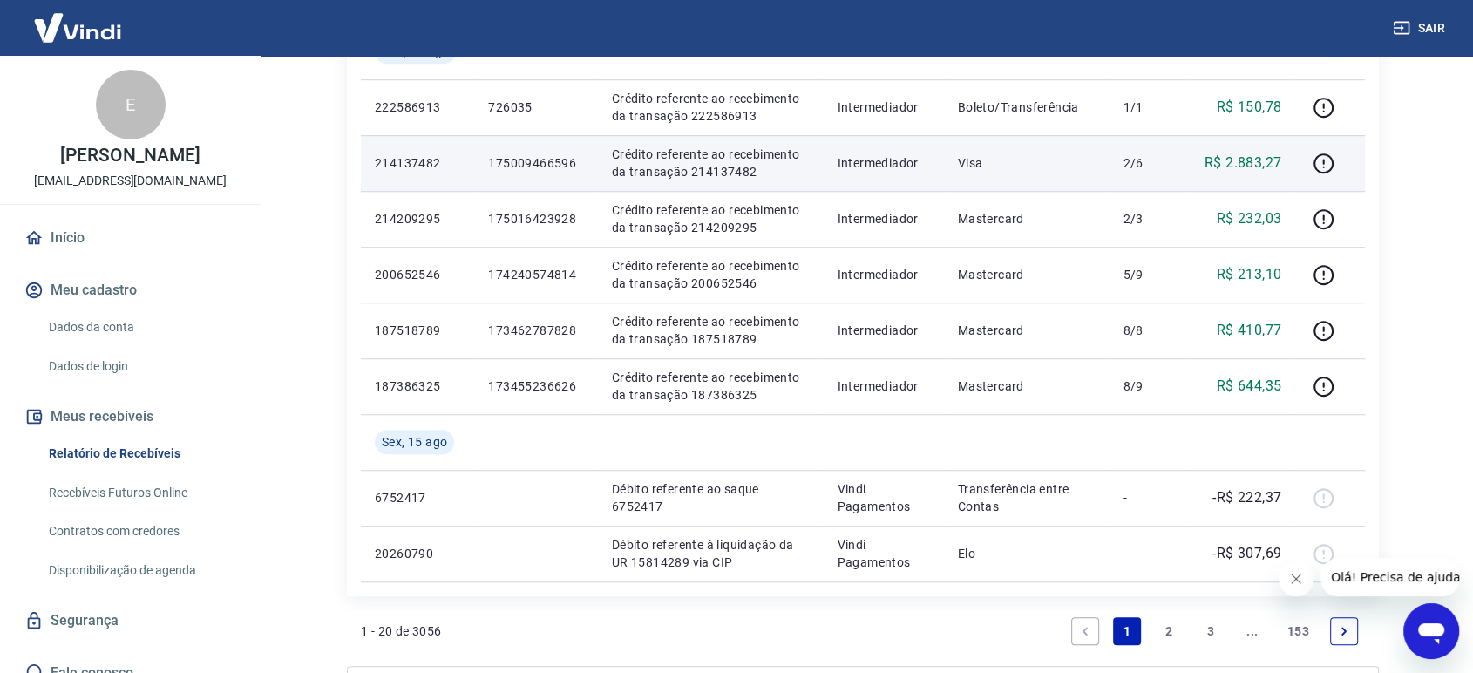
click at [560, 178] on td "175009466596" at bounding box center [535, 163] width 123 height 56
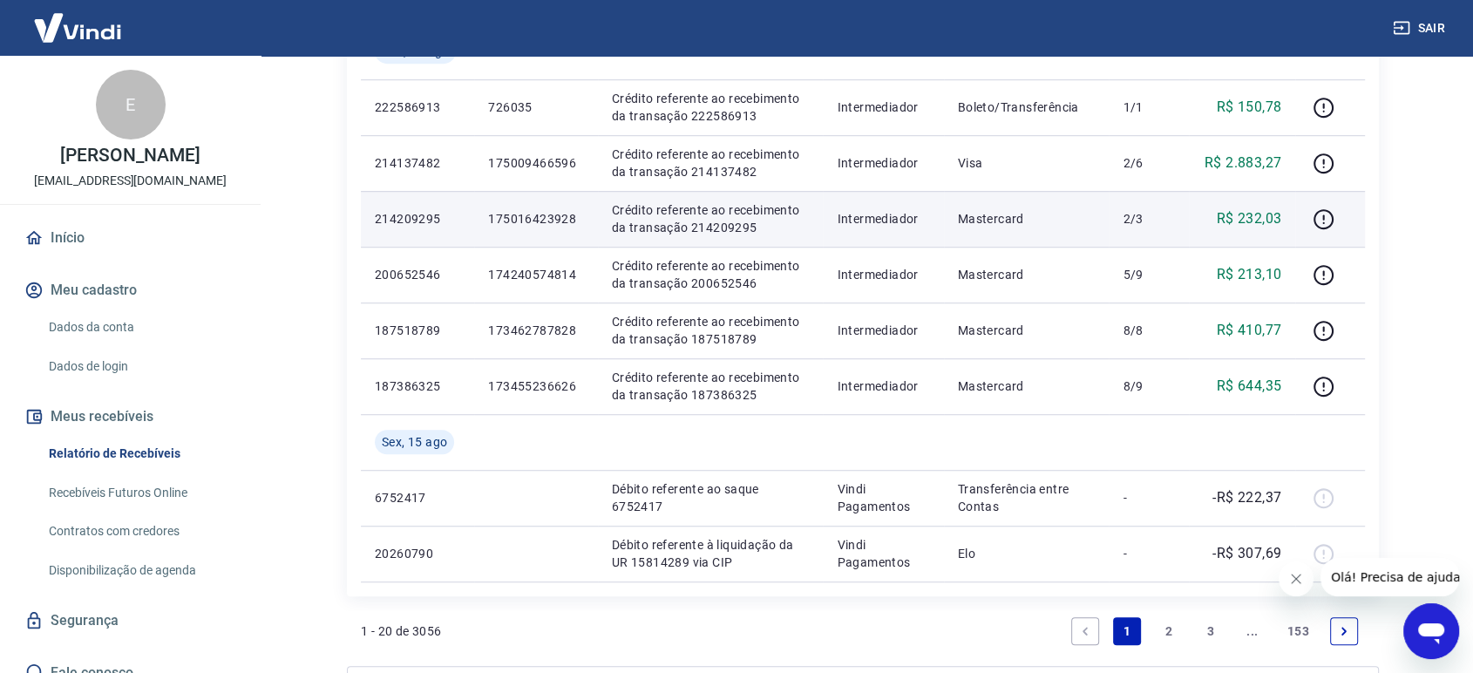
drag, startPoint x: 575, startPoint y: 300, endPoint x: 533, endPoint y: 212, distance: 97.8
click at [573, 295] on td "174240574814" at bounding box center [535, 275] width 123 height 56
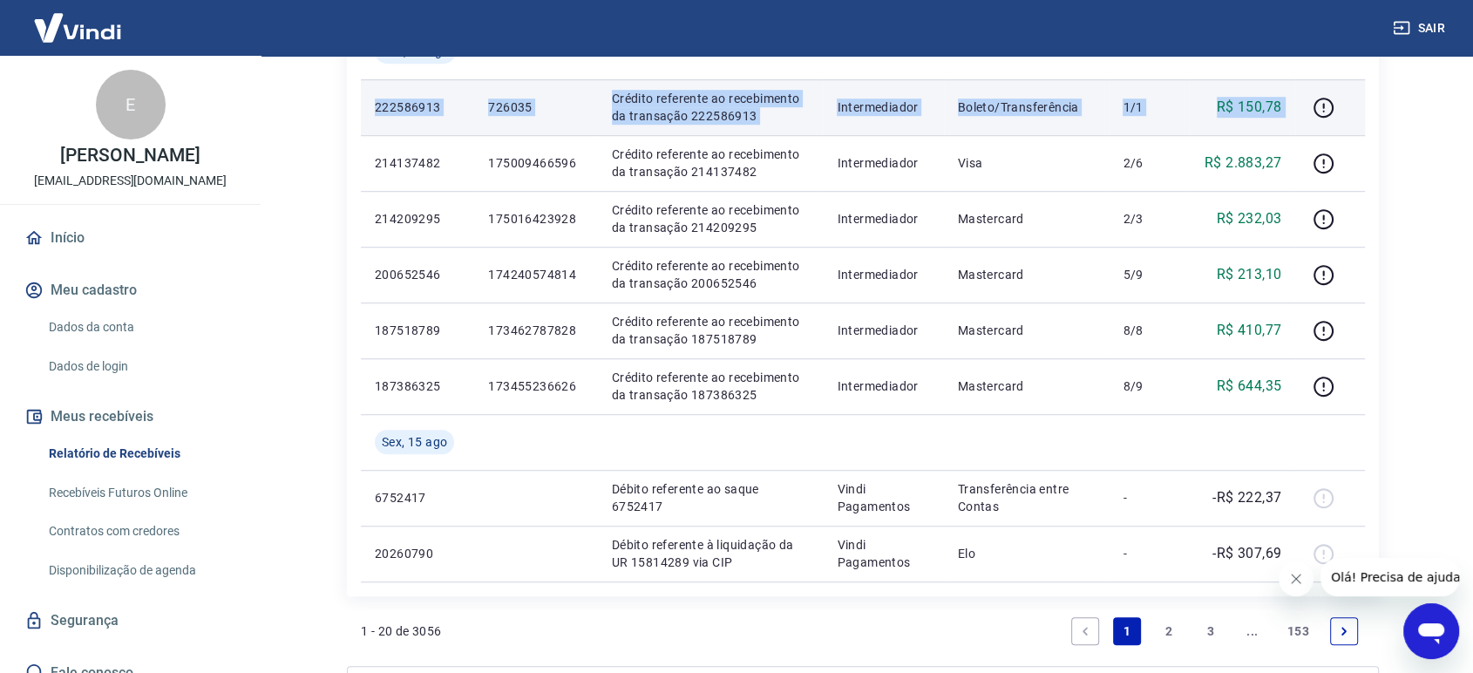
drag, startPoint x: 374, startPoint y: 101, endPoint x: 1297, endPoint y: 119, distance: 923.2
click at [1297, 119] on tr "222586913 726035 Crédito referente ao recebimento da transação 222586913 Interm…" at bounding box center [863, 107] width 1004 height 56
copy tr "222586913 726035 Crédito referente ao recebimento da transação 222586913 Interm…"
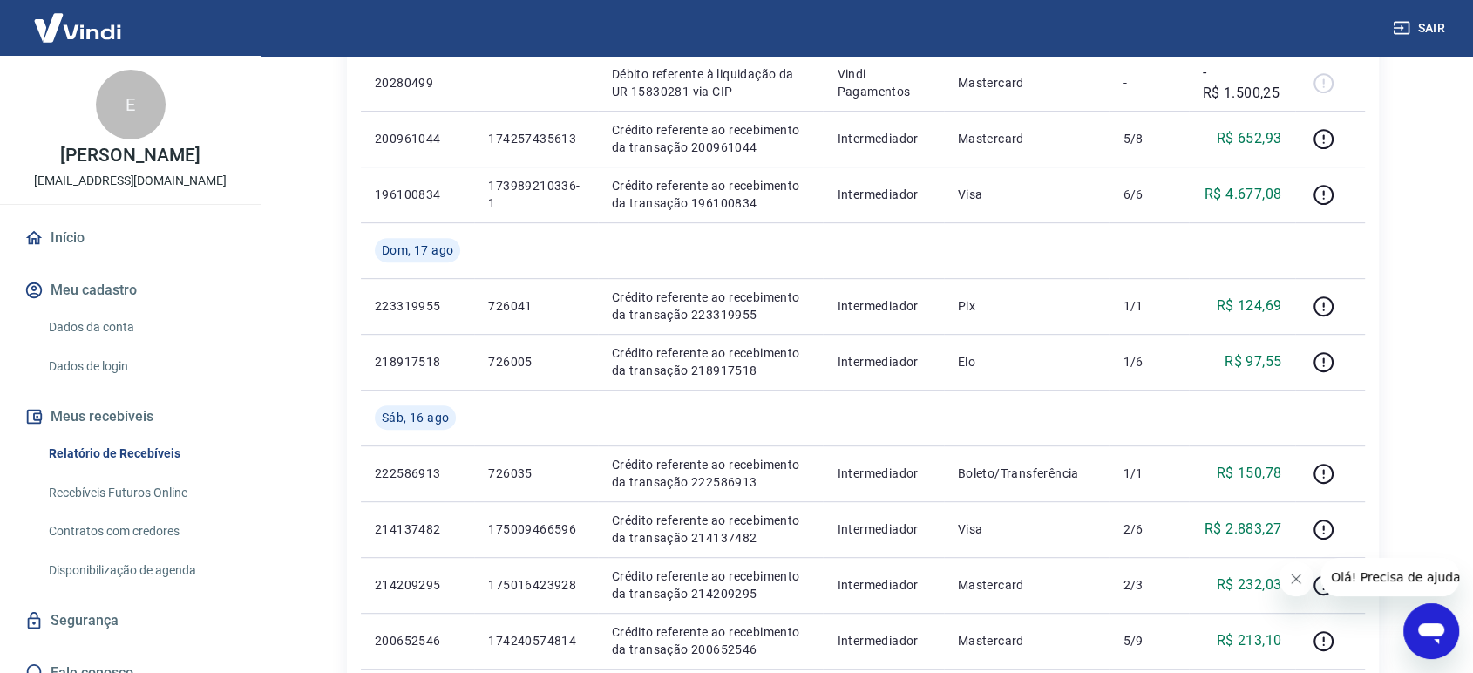
scroll to position [782, 0]
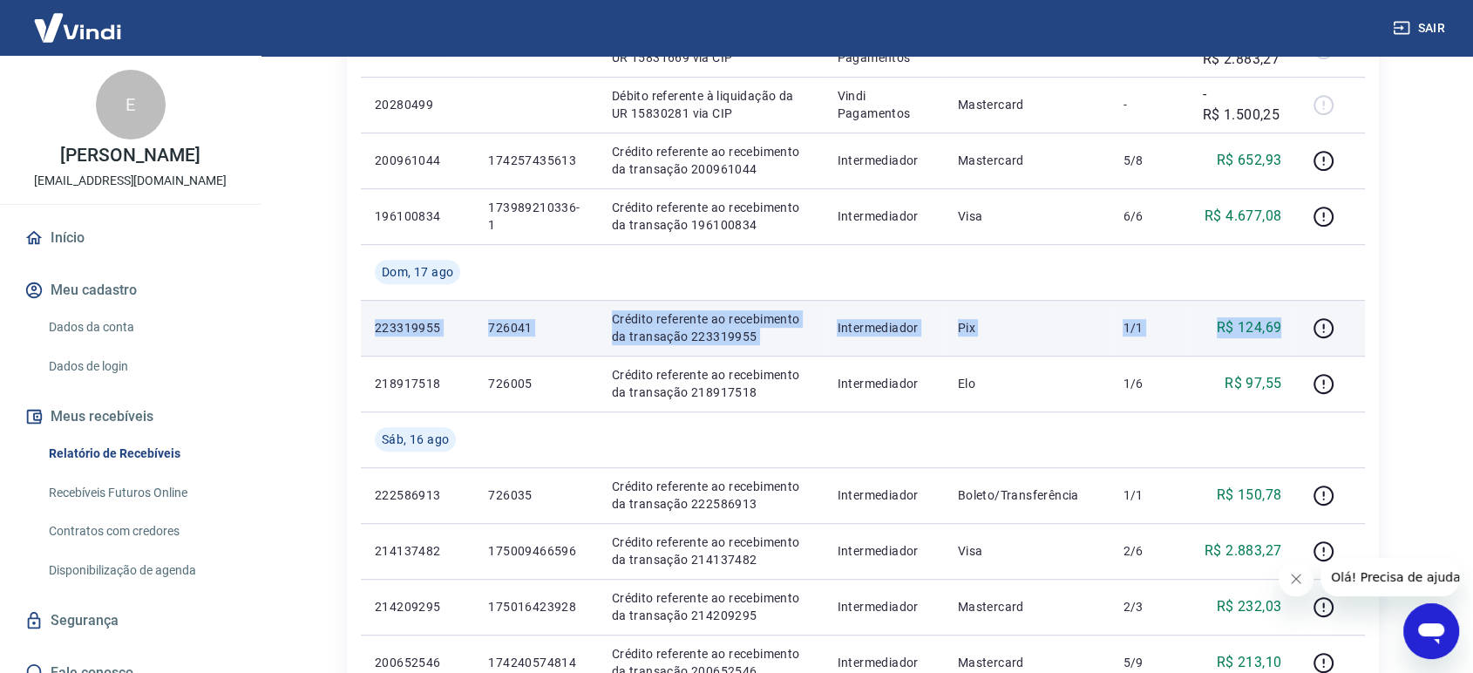
drag, startPoint x: 375, startPoint y: 329, endPoint x: 1288, endPoint y: 332, distance: 913.5
click at [1288, 332] on tr "223319955 726041 Crédito referente ao recebimento da transação 223319955 Interm…" at bounding box center [863, 328] width 1004 height 56
click at [856, 347] on td "Intermediador" at bounding box center [883, 328] width 120 height 56
drag, startPoint x: 371, startPoint y: 326, endPoint x: 1286, endPoint y: 333, distance: 914.4
click at [1286, 333] on tr "223319955 726041 Crédito referente ao recebimento da transação 223319955 Interm…" at bounding box center [863, 328] width 1004 height 56
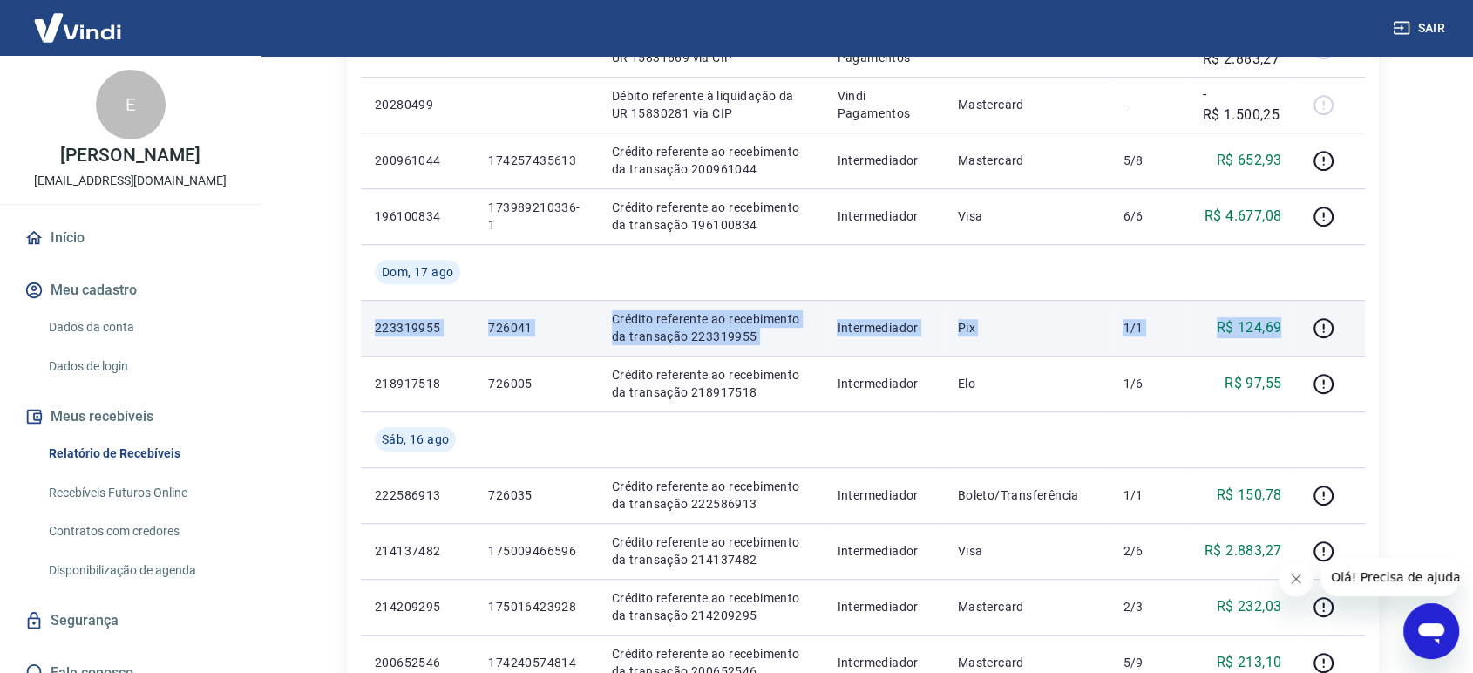
copy tr "223319955 726041 Crédito referente ao recebimento da transação 223319955 Interm…"
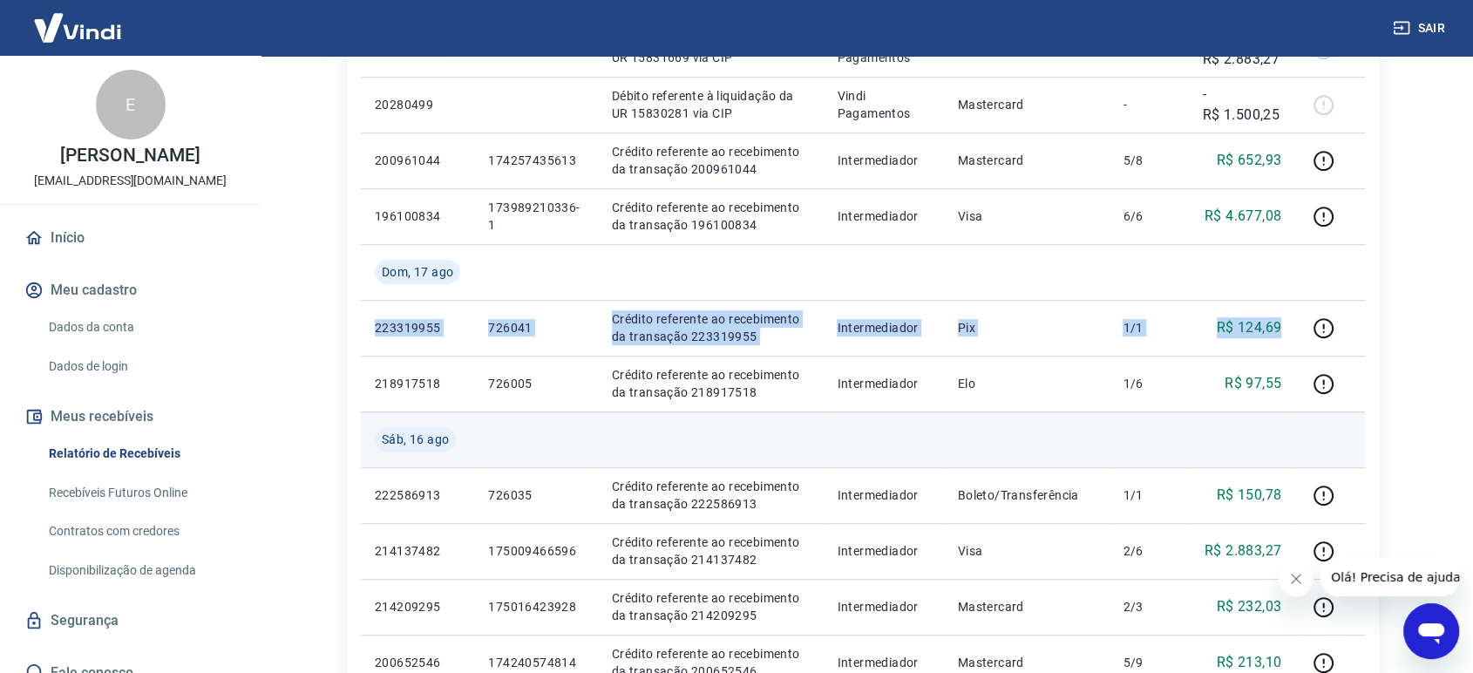
click at [1268, 422] on td at bounding box center [1242, 439] width 107 height 56
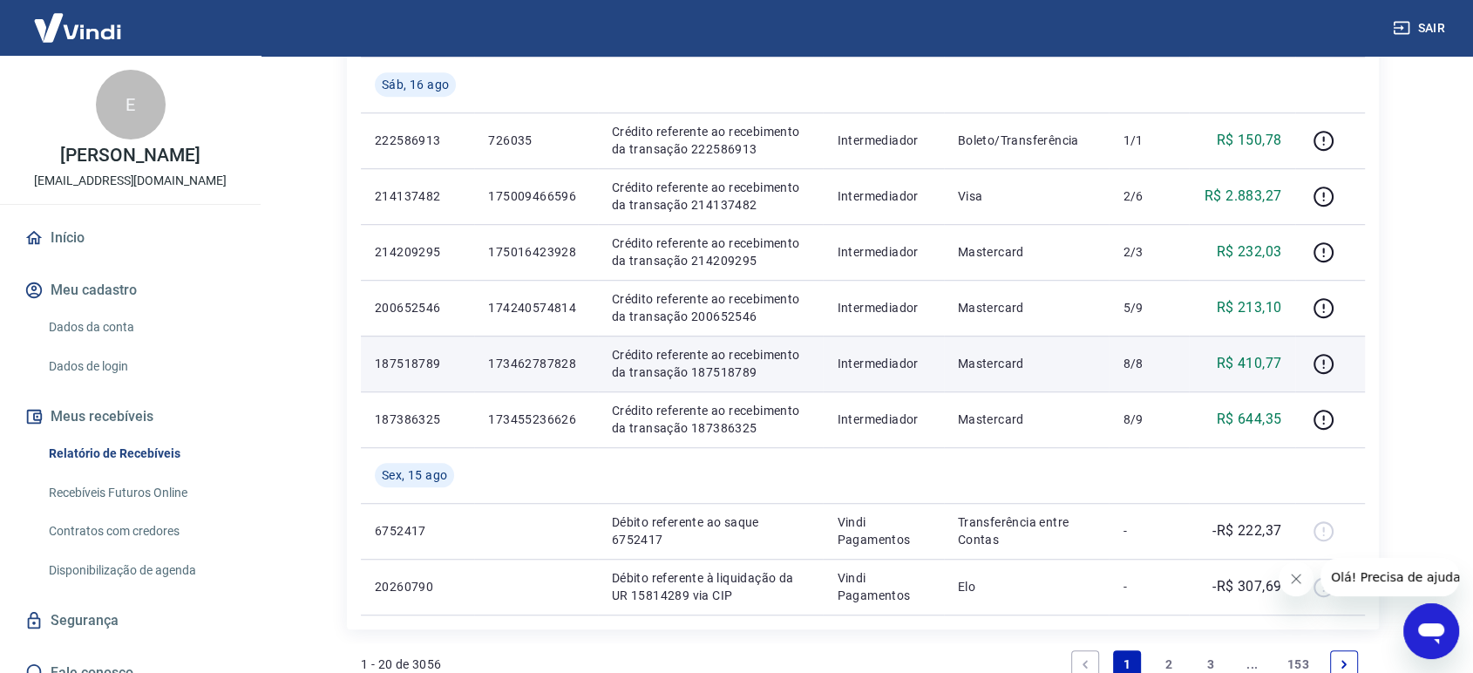
scroll to position [1170, 0]
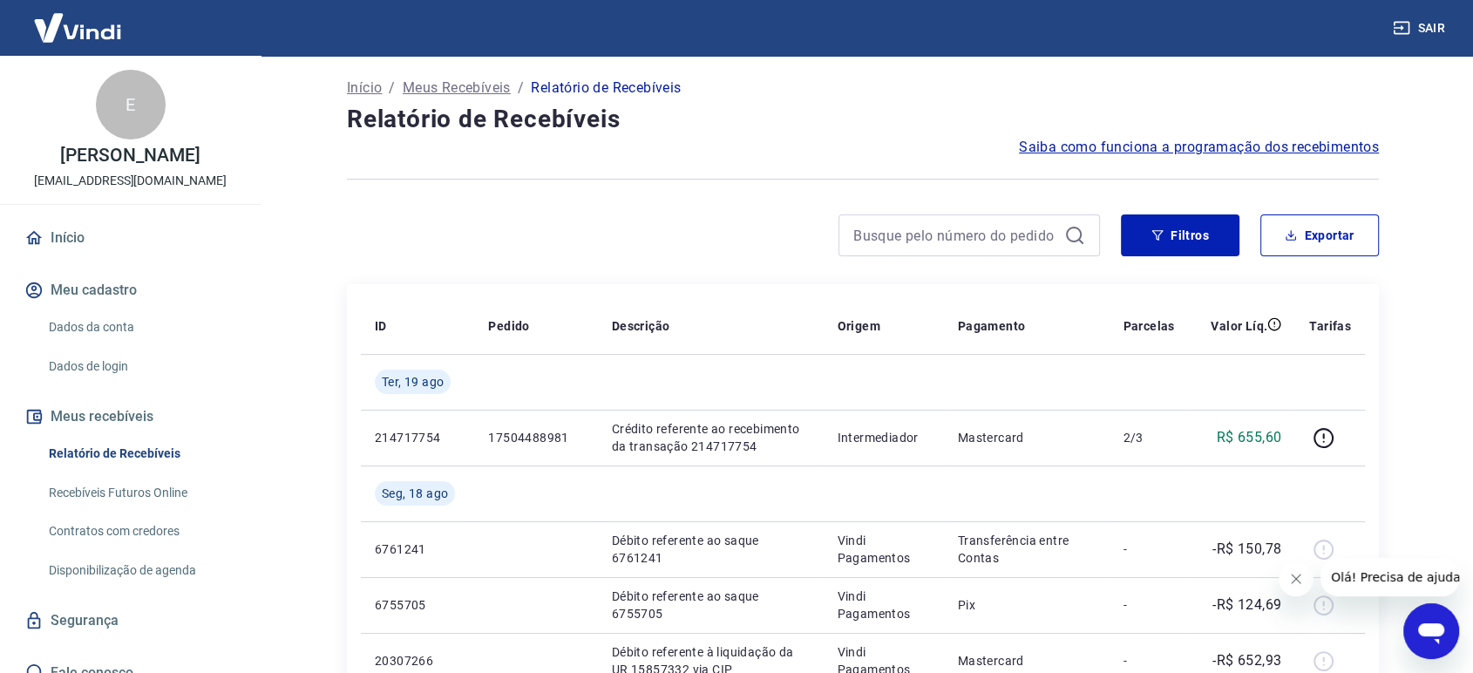
scroll to position [0, 0]
